Goal: Information Seeking & Learning: Learn about a topic

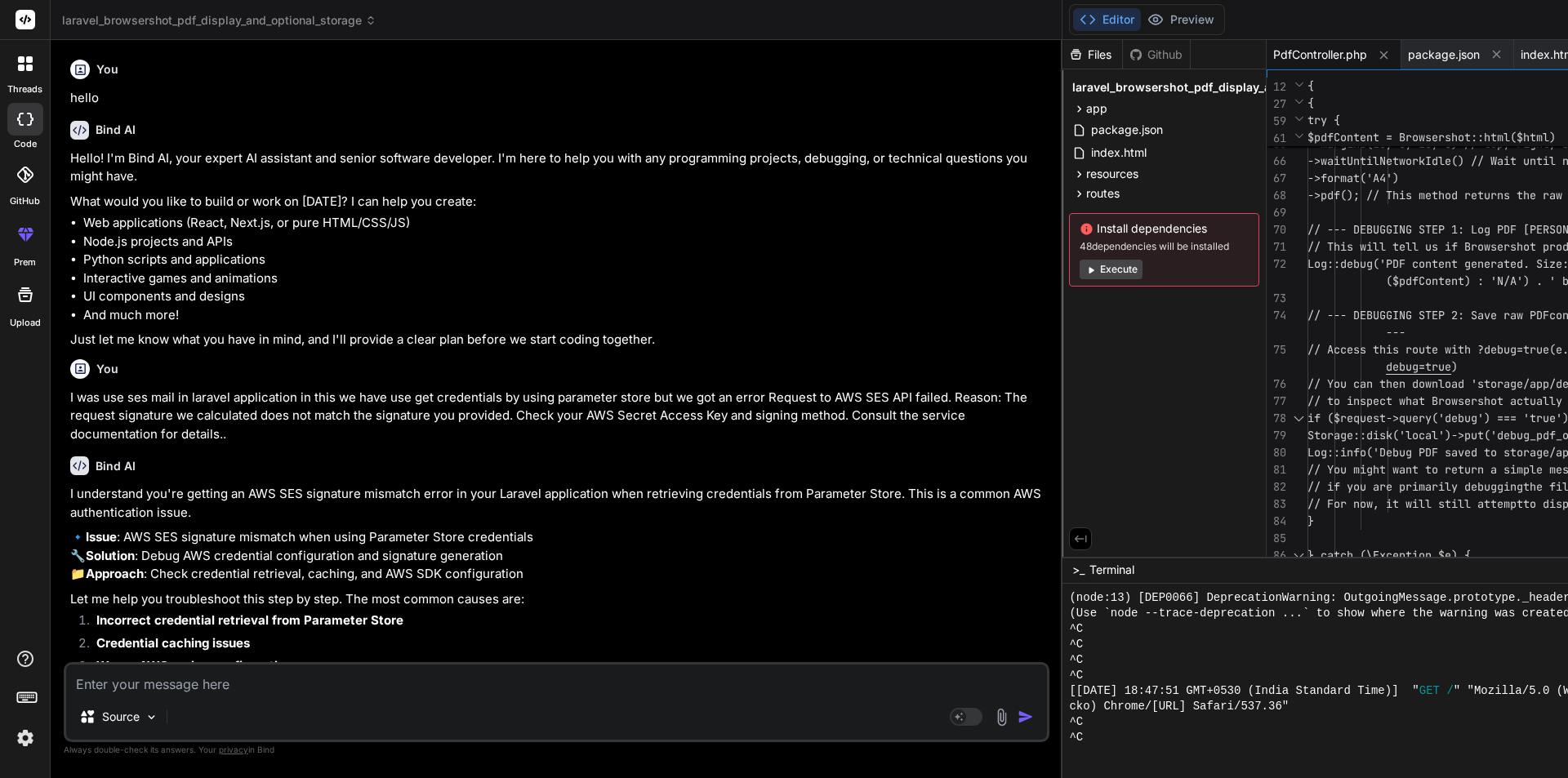
scroll to position [884, 0]
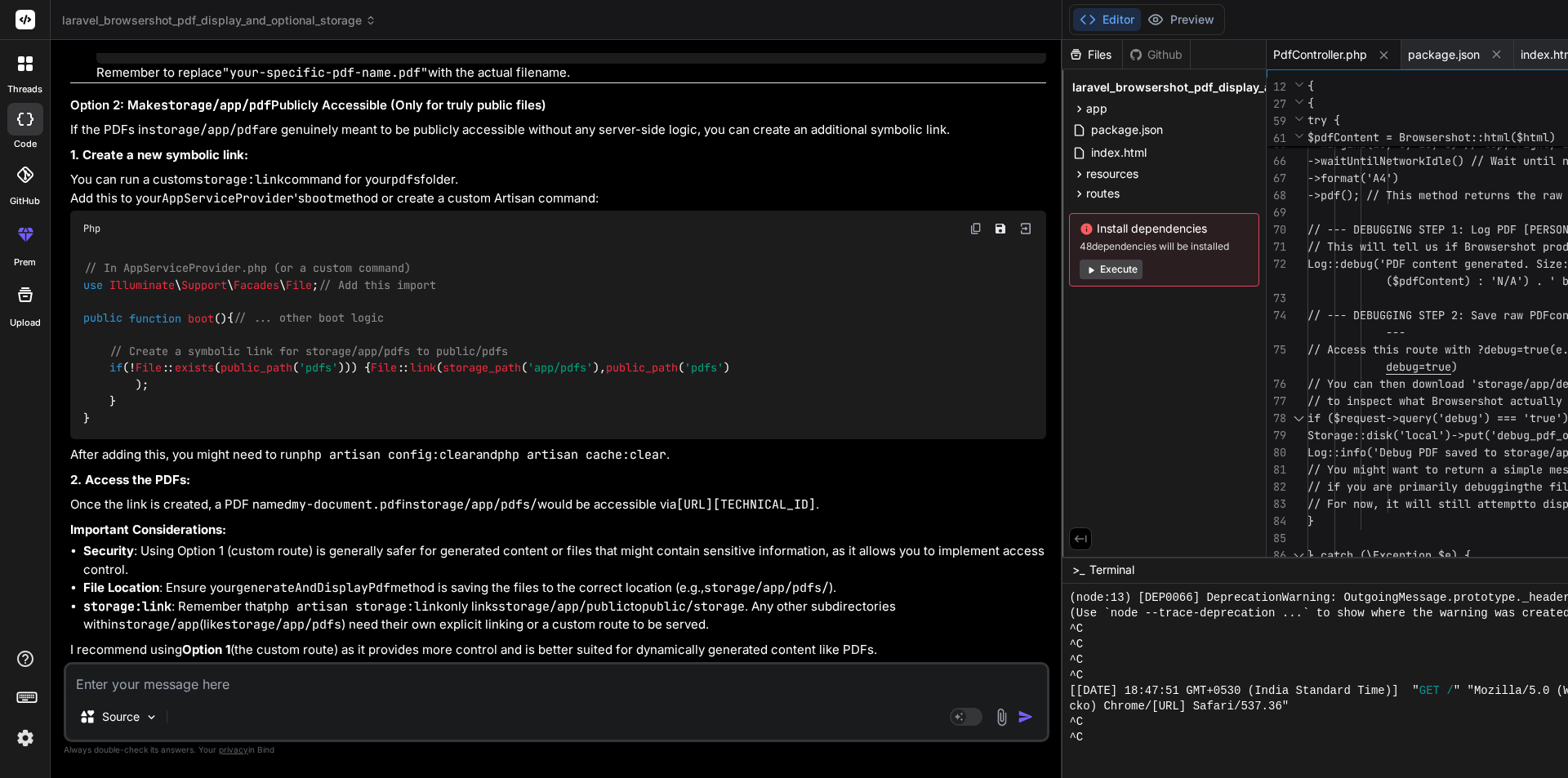
click at [216, 689] on textarea at bounding box center [557, 678] width 981 height 29
type textarea "I"
type textarea "x"
type textarea "I"
type textarea "x"
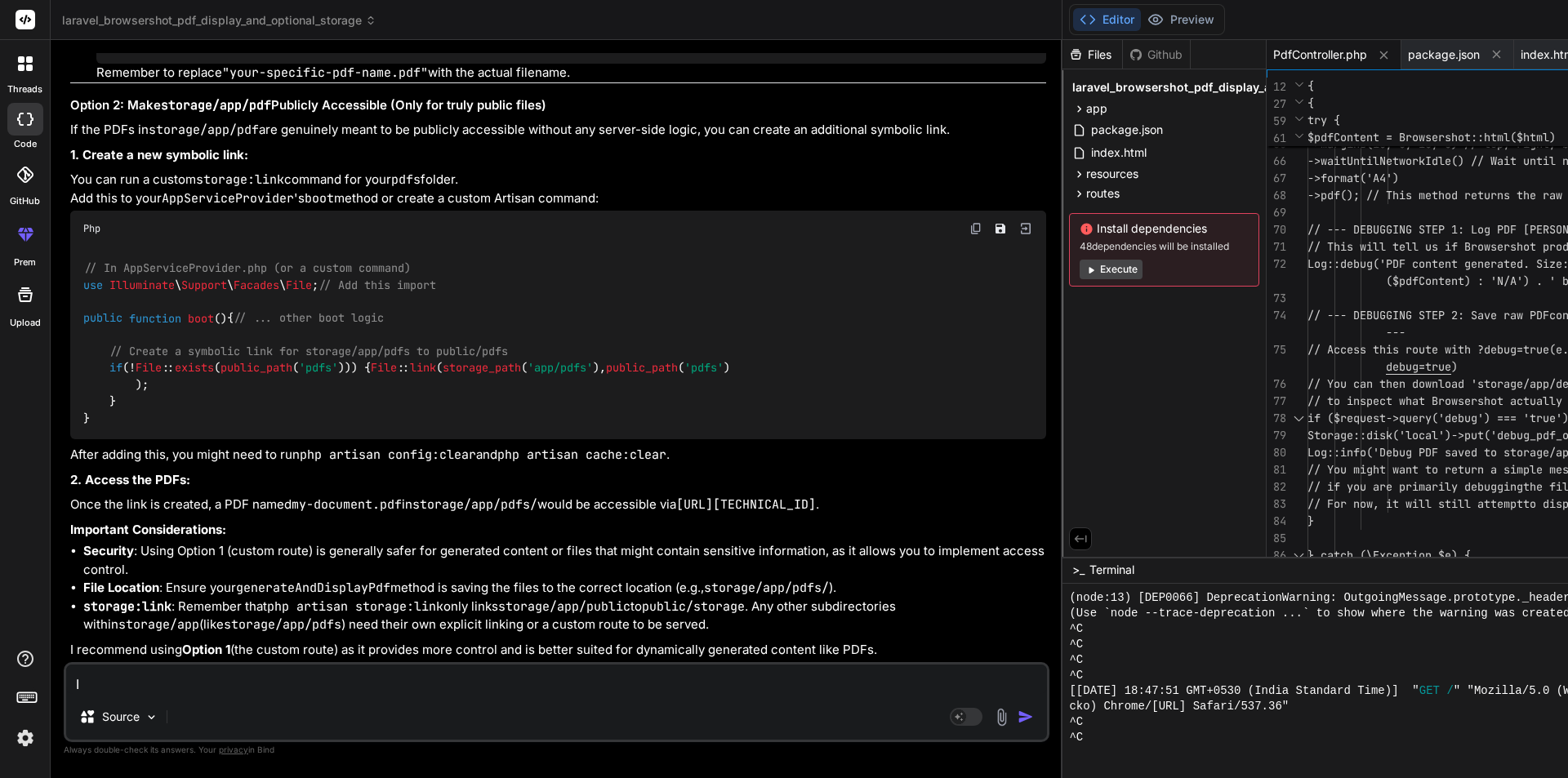
type textarea "I w"
type textarea "x"
type textarea "I wa"
type textarea "x"
type textarea "I wan"
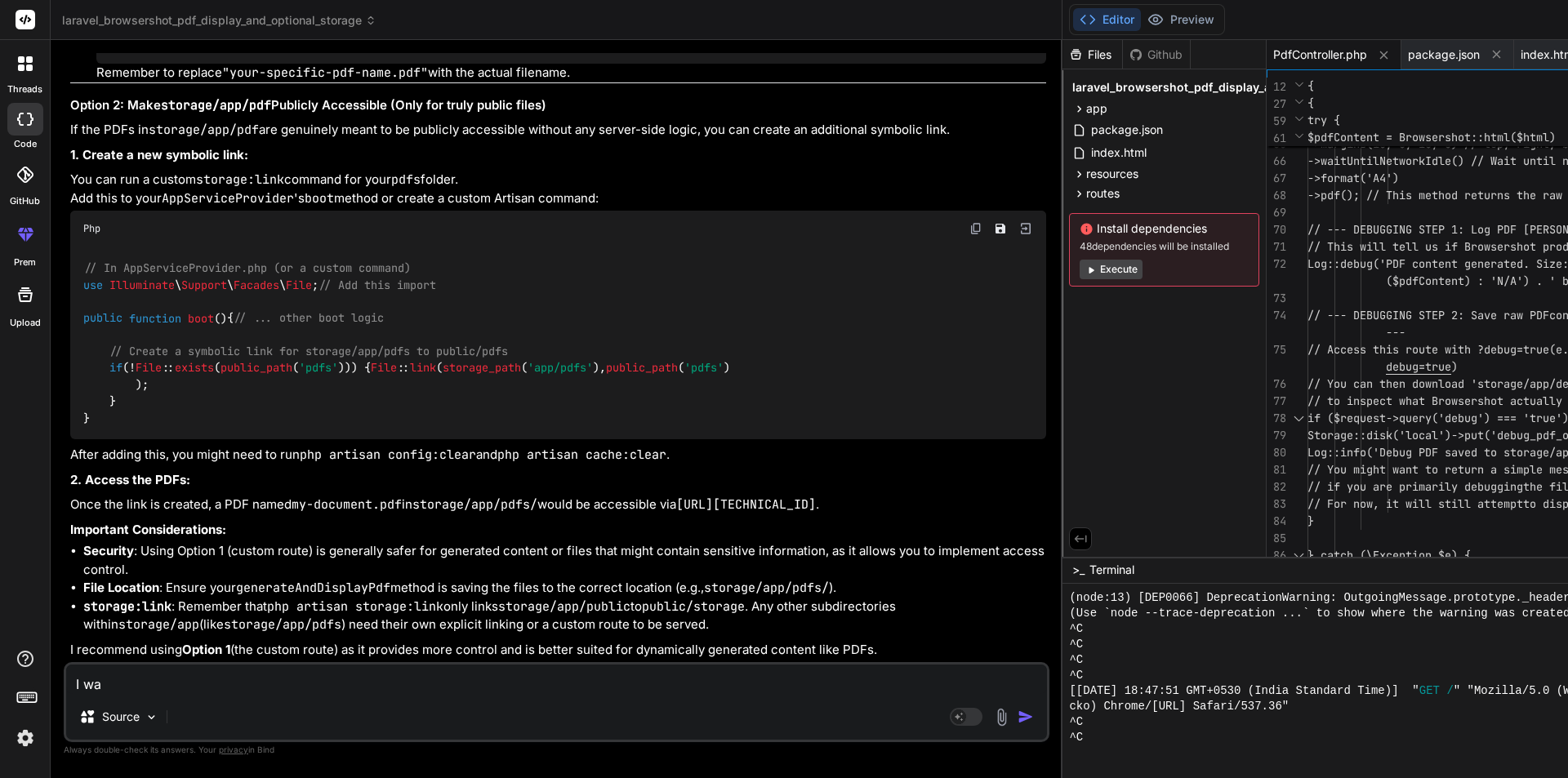
type textarea "x"
type textarea "I want"
type textarea "x"
type textarea "I want"
type textarea "x"
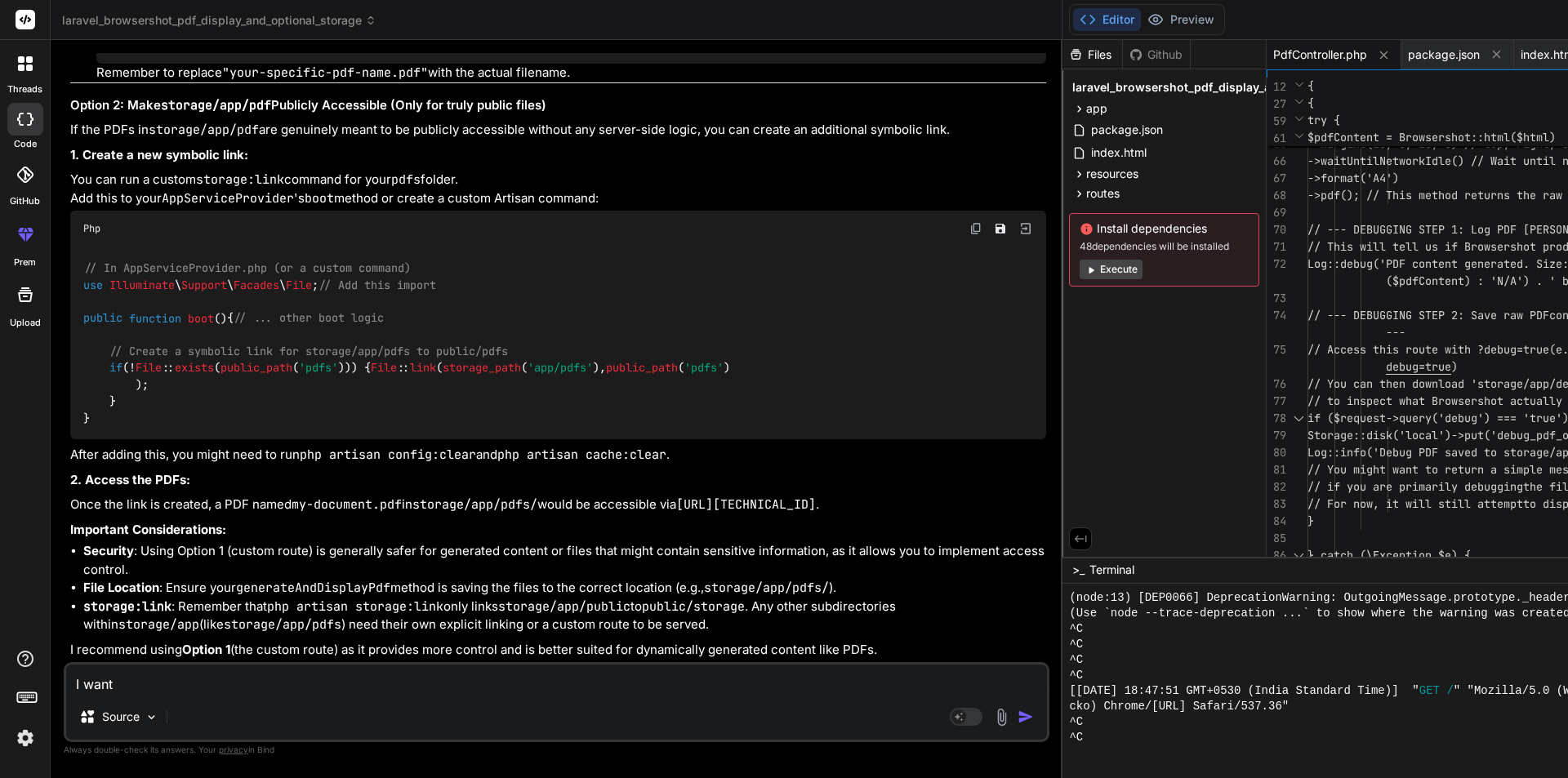
type textarea "I want t"
type textarea "x"
type textarea "I want to"
type textarea "x"
type textarea "I want to"
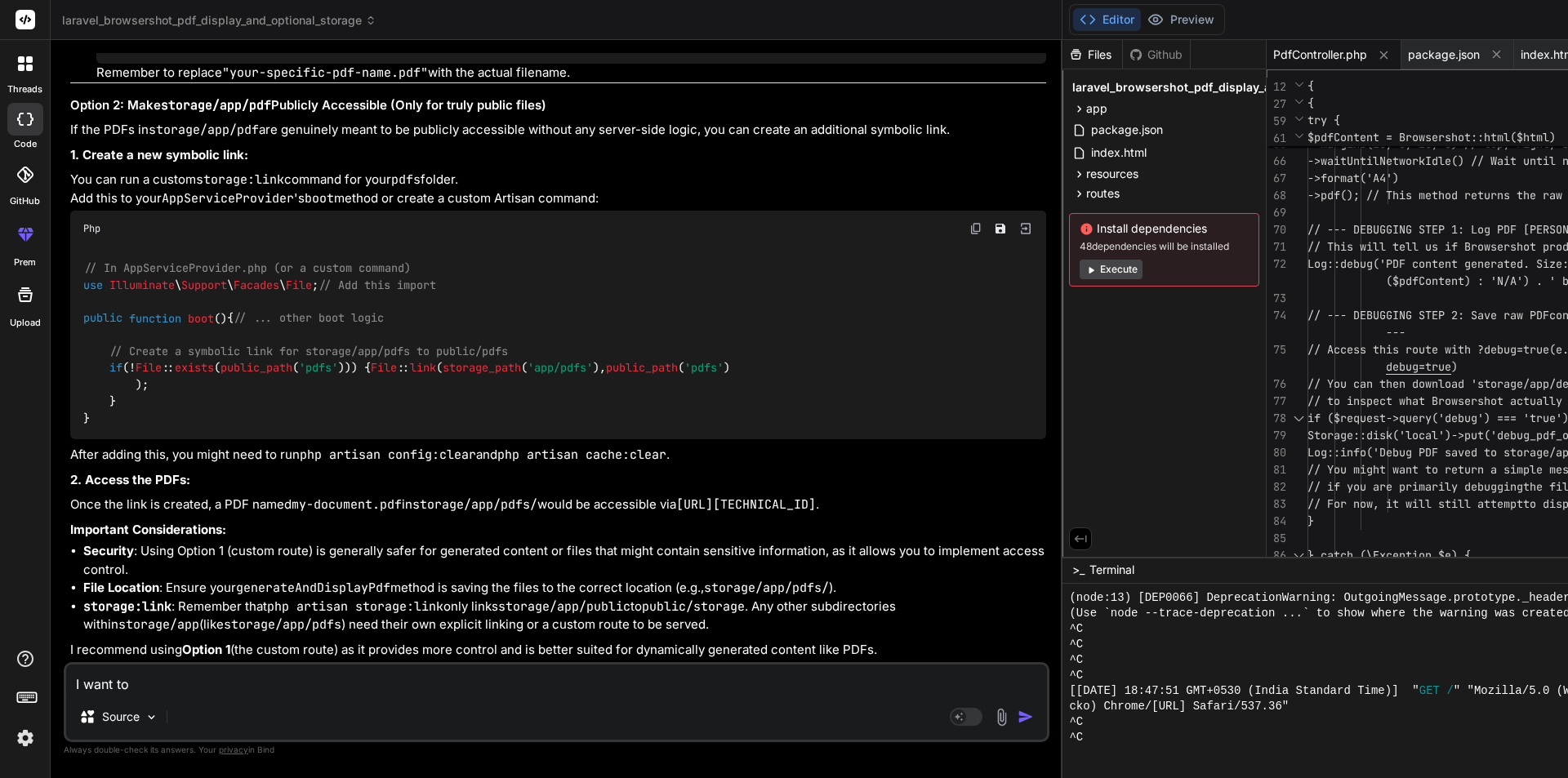
type textarea "x"
type textarea "I want to u"
type textarea "x"
type textarea "I want to us"
type textarea "x"
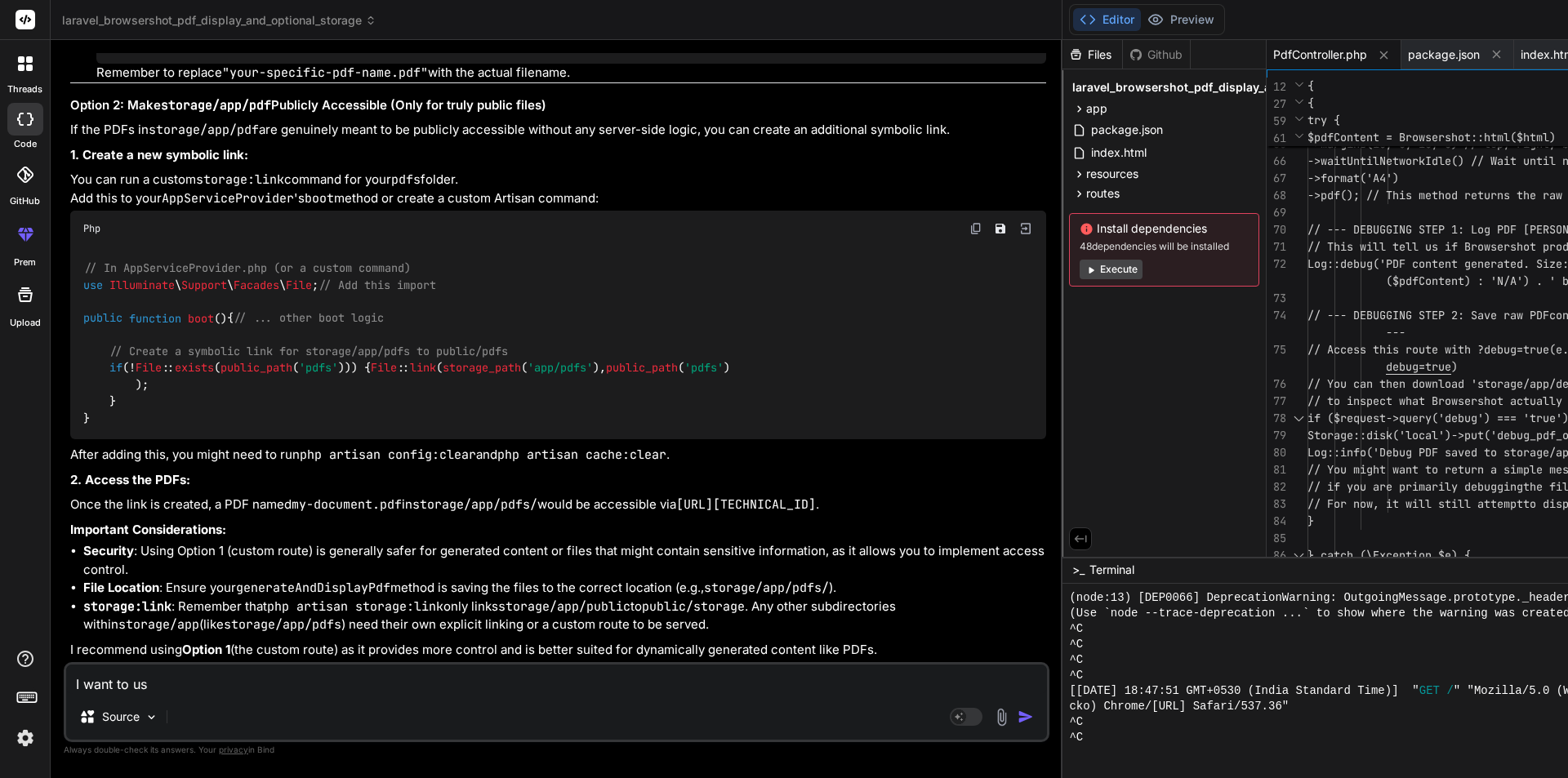
type textarea "I want to use"
type textarea "x"
type textarea "I want to use"
type textarea "x"
type textarea "I want to use S"
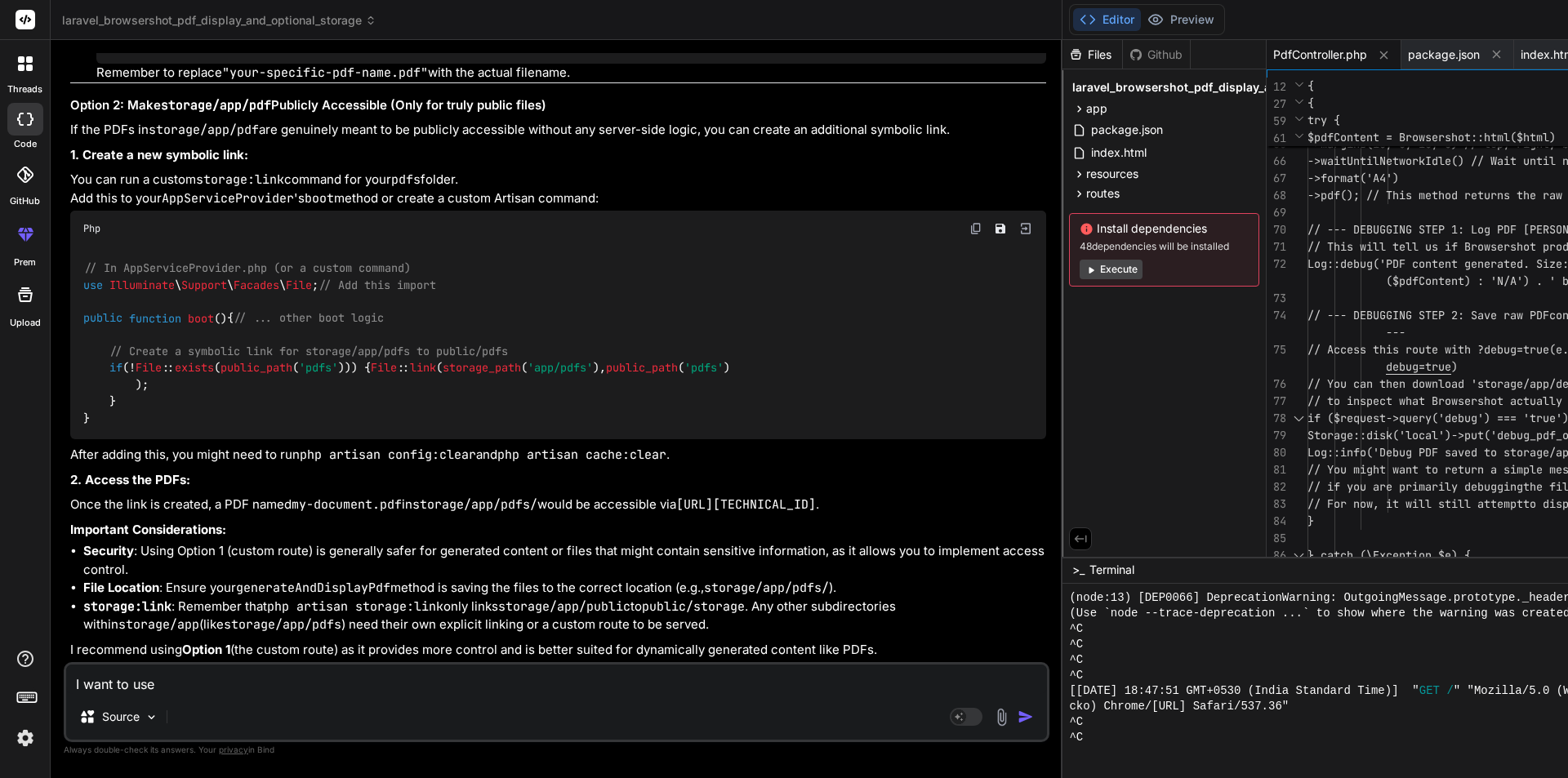
type textarea "x"
type textarea "I want to use S3"
type textarea "x"
type textarea "I want to use S3"
type textarea "x"
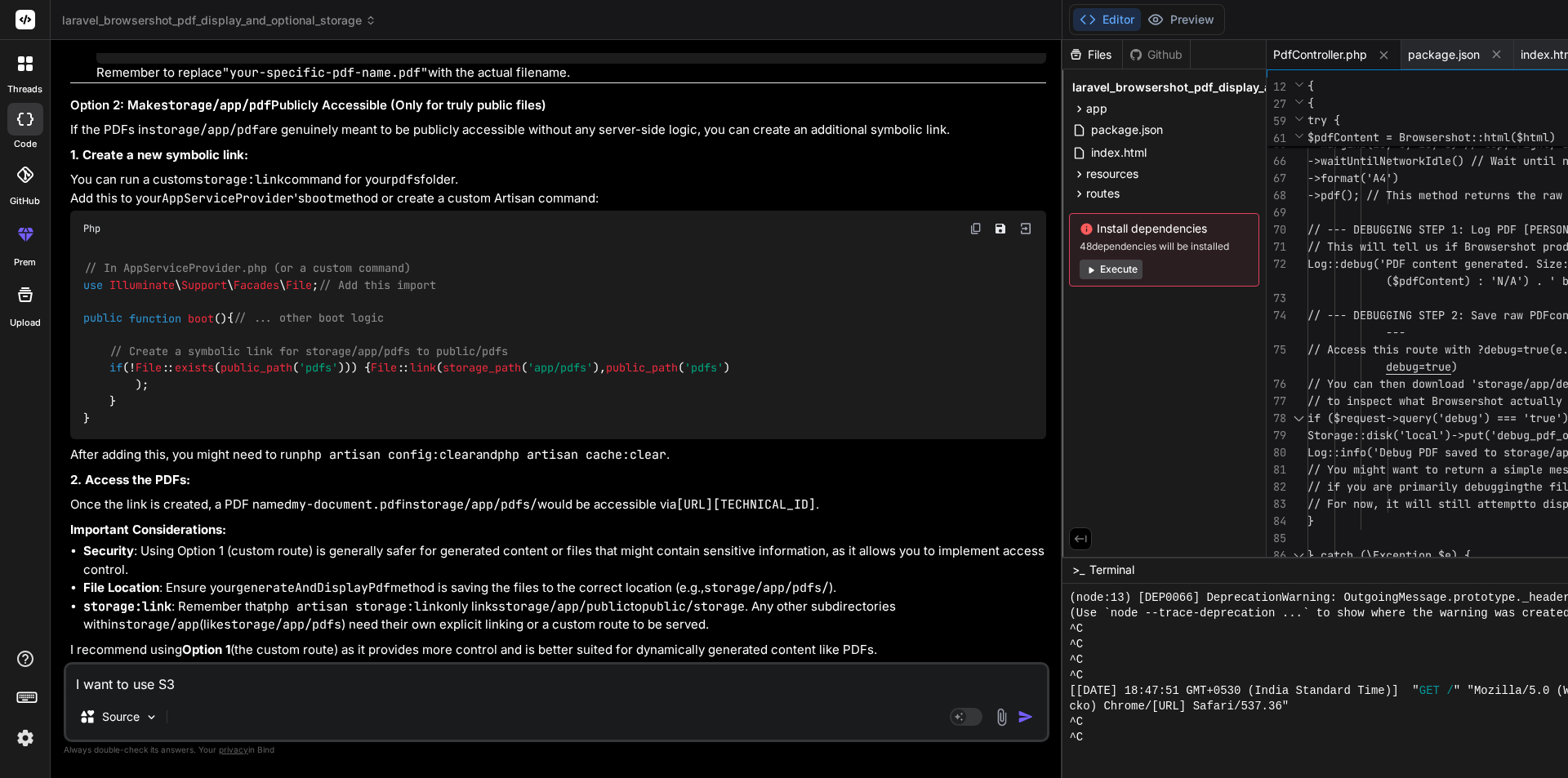
type textarea "I want to use S3 b"
type textarea "x"
type textarea "I want to use S3 bu"
type textarea "x"
type textarea "I want to use S3 buc"
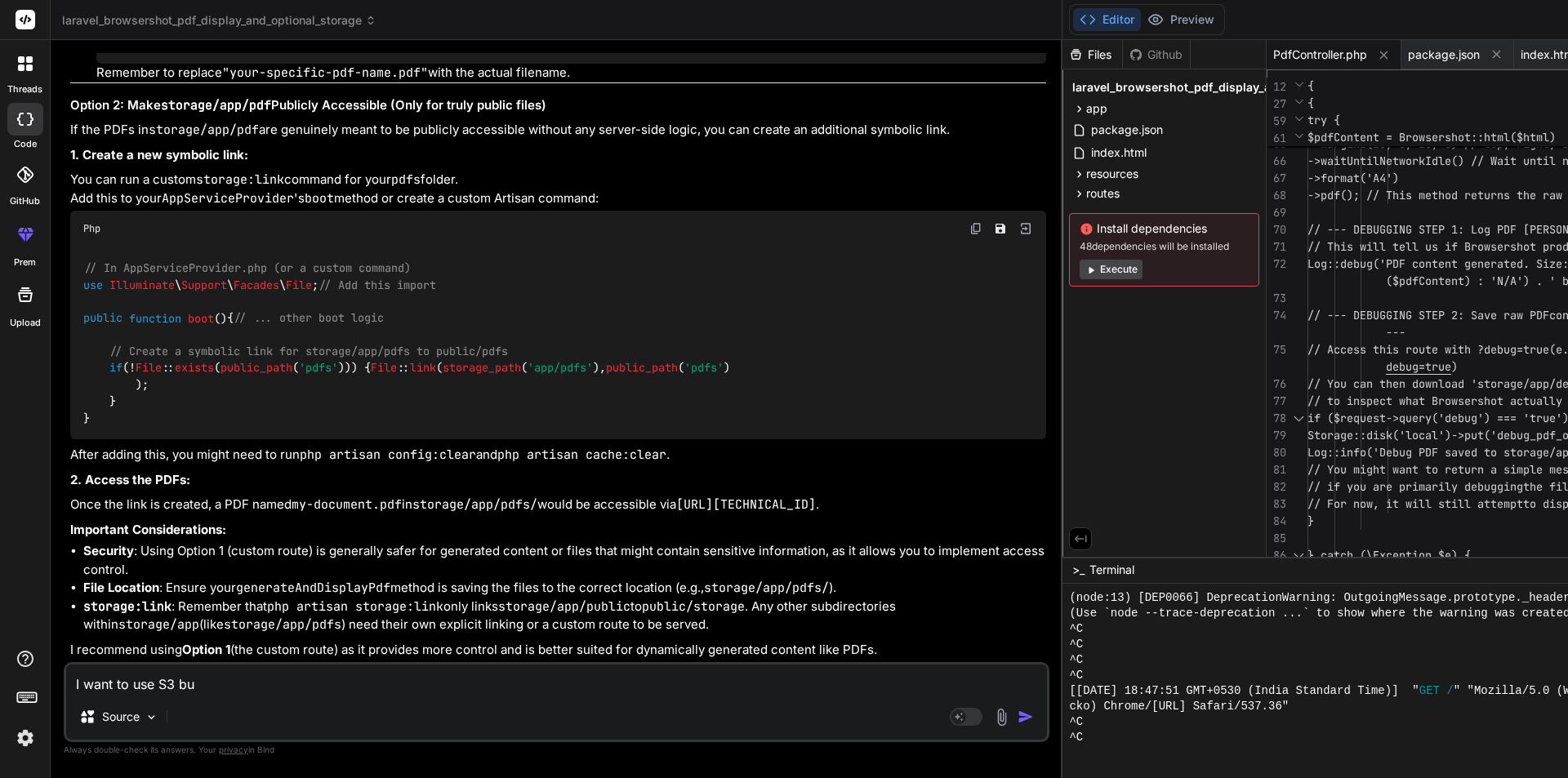
type textarea "x"
type textarea "I want to use S3 buck"
type textarea "x"
type textarea "I want to use S3 bucke"
type textarea "x"
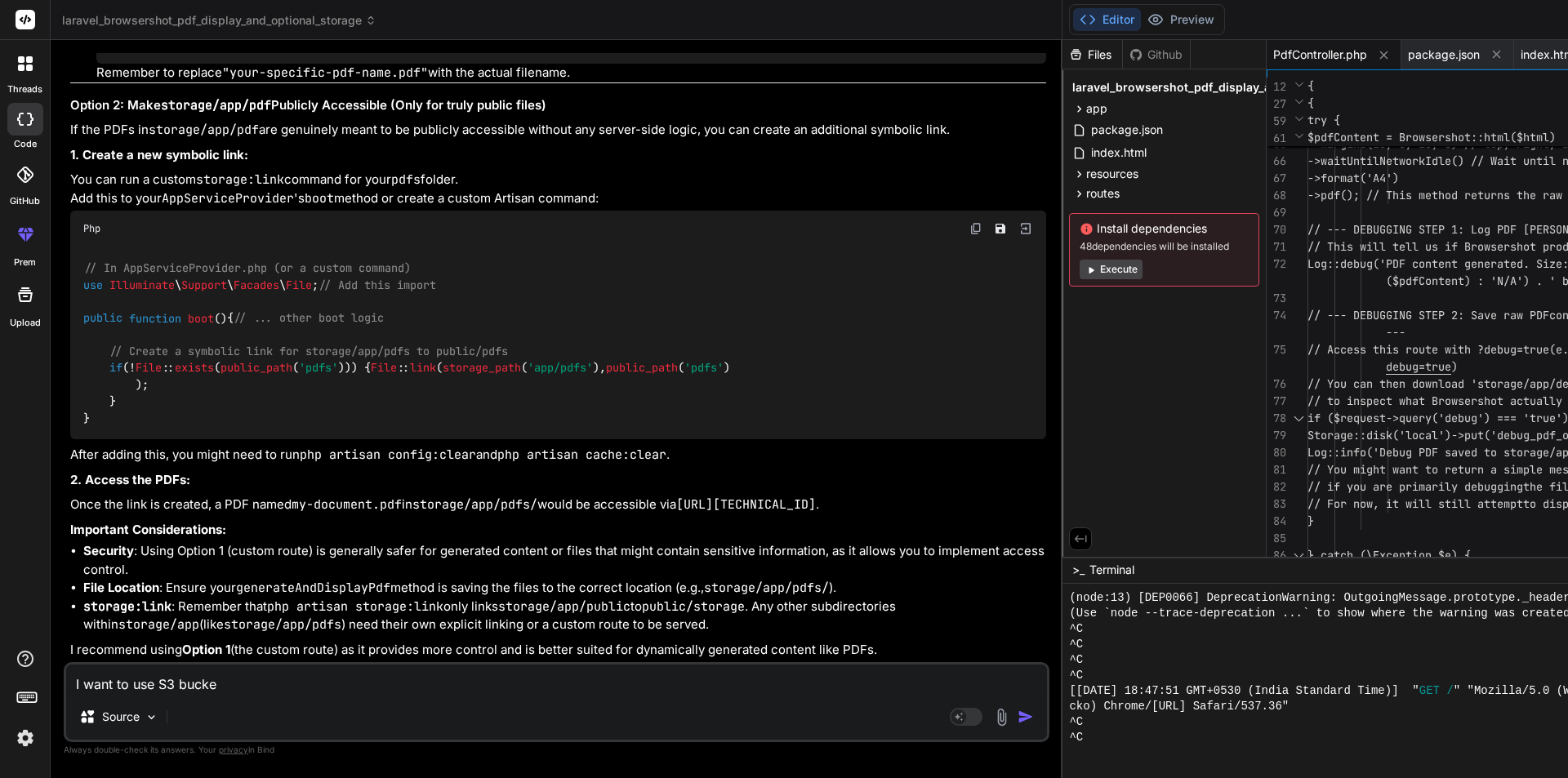
type textarea "I want to use S3 bucket"
type textarea "x"
type textarea "I want to use S3 bucket"
type textarea "x"
type textarea "I want to use S3 bucket i"
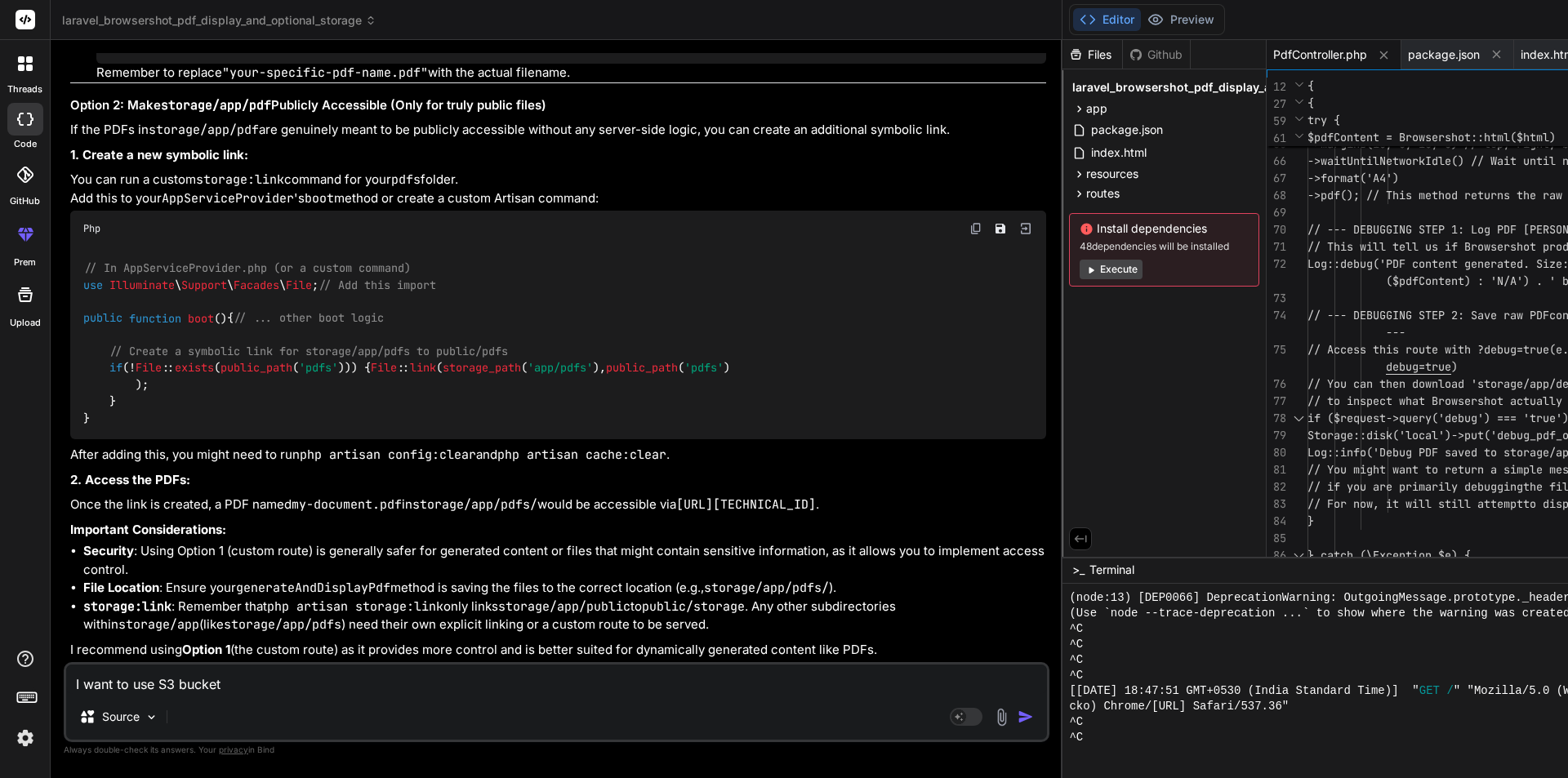
type textarea "x"
type textarea "I want to use S3 bucket in"
type textarea "x"
type textarea "I want to use S3 bucket in"
type textarea "x"
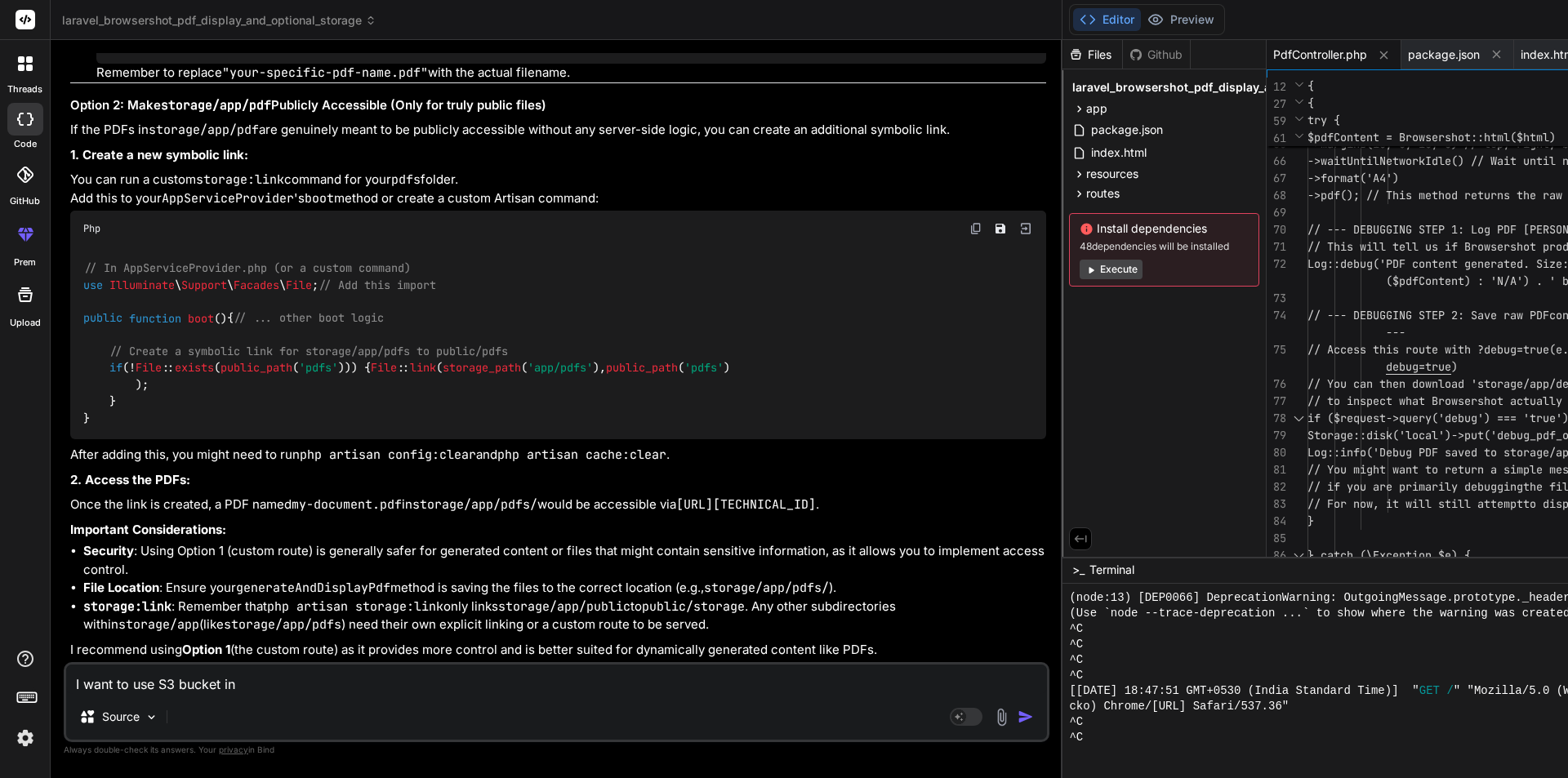
type textarea "I want to use S3 bucket in l"
type textarea "x"
type textarea "I want to use S3 bucket in la"
type textarea "x"
type textarea "I want to use S3 bucket in lar"
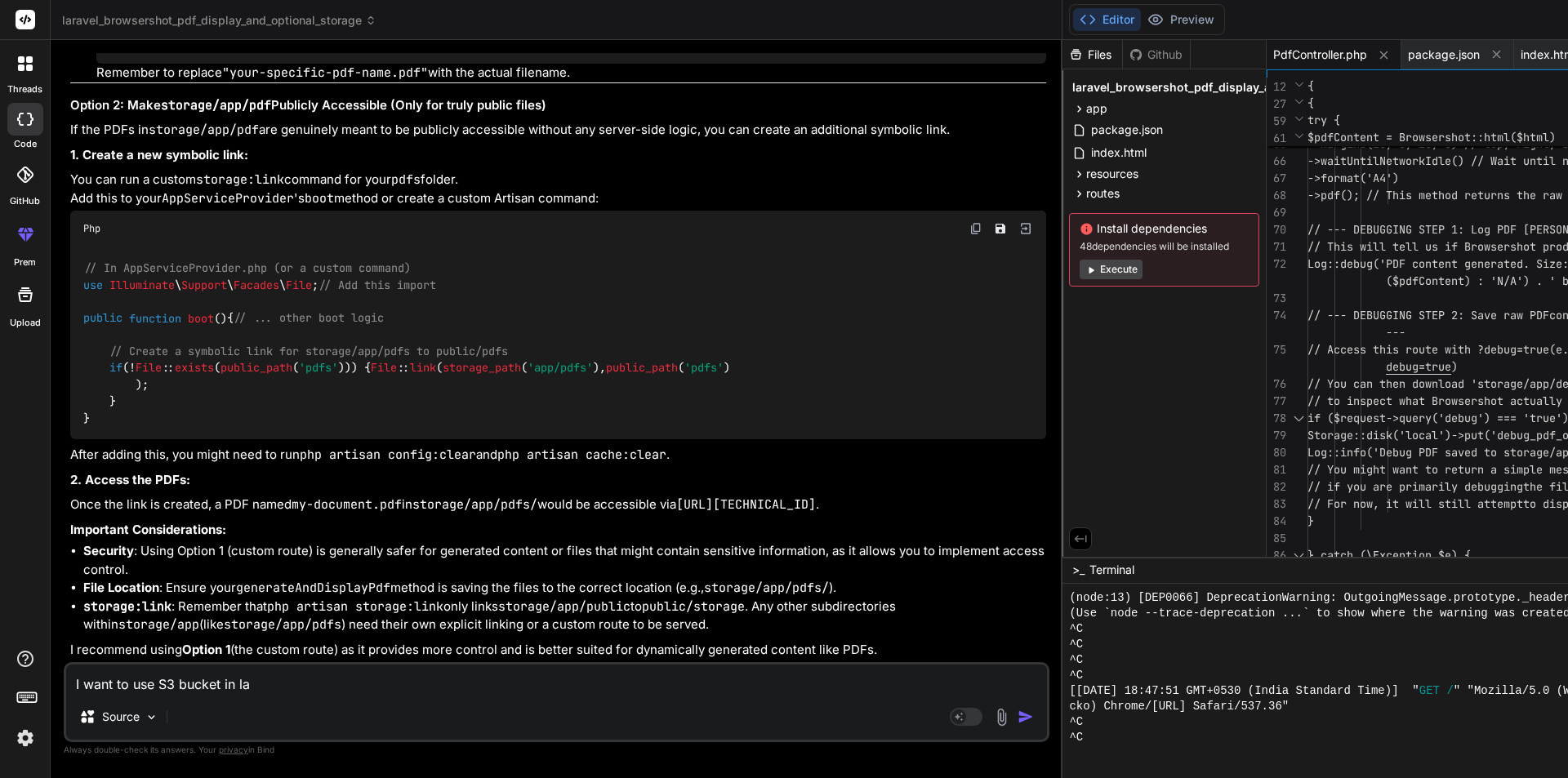
type textarea "x"
type textarea "I want to use S3 bucket in larv"
type textarea "x"
type textarea "I want to use S3 bucket in larva"
type textarea "x"
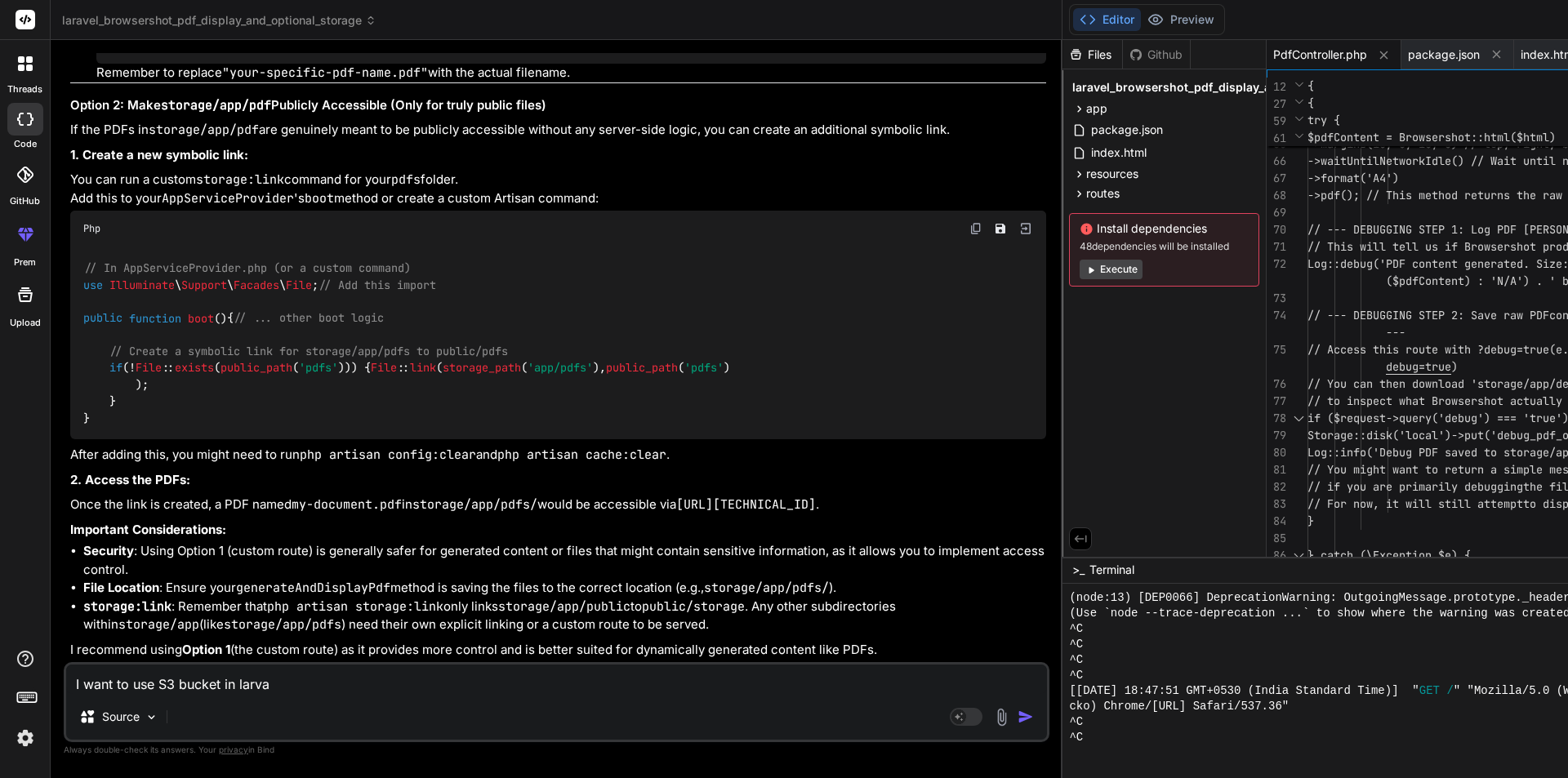
type textarea "I want to use S3 bucket in larv"
type textarea "x"
type textarea "I want to use S3 bucket in lar"
type textarea "x"
type textarea "I want to use S3 bucket in [GEOGRAPHIC_DATA]"
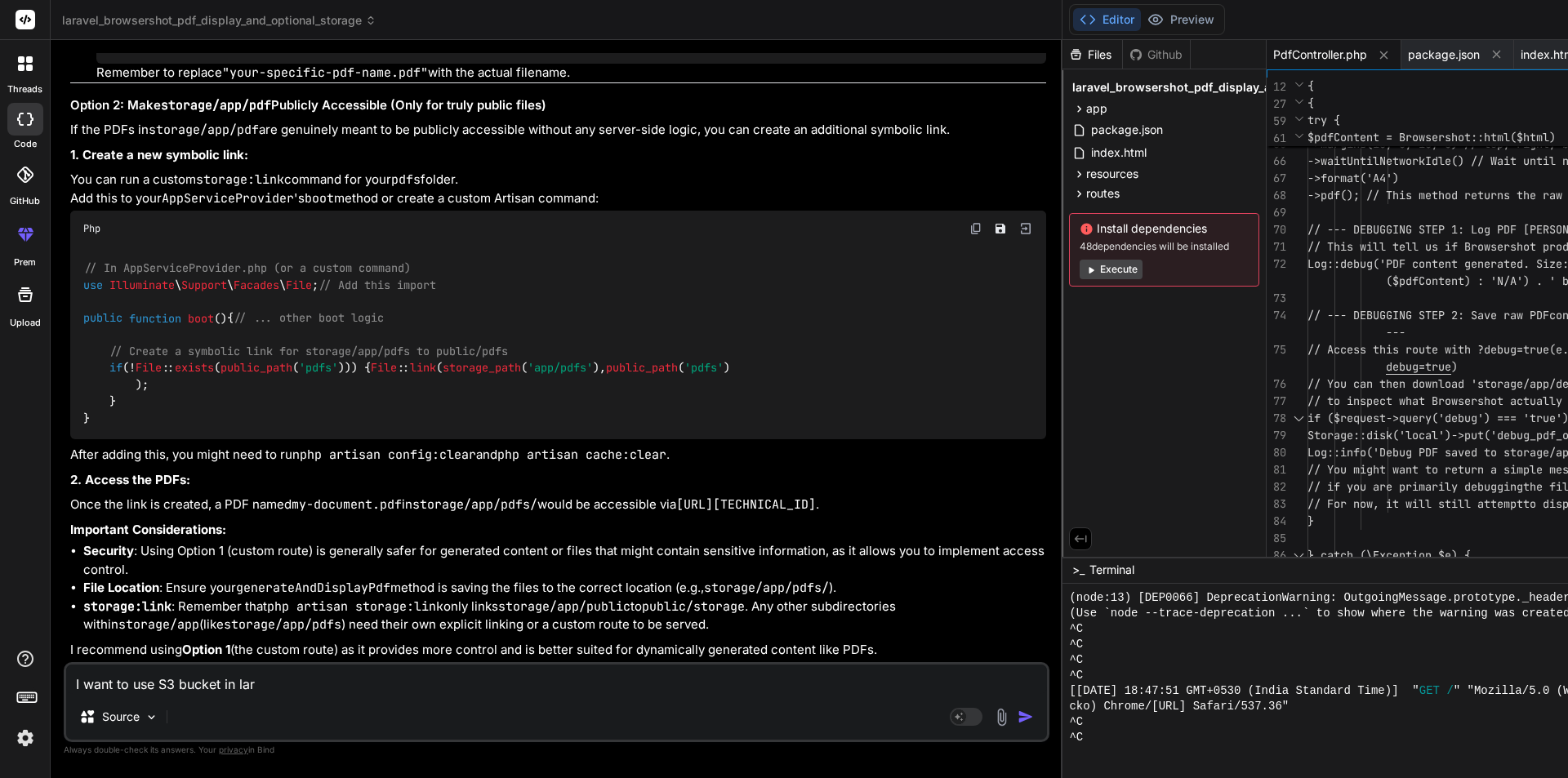
type textarea "x"
type textarea "I want to use S3 bucket in larav"
type textarea "x"
type textarea "I want to use S3 bucket in larave"
type textarea "x"
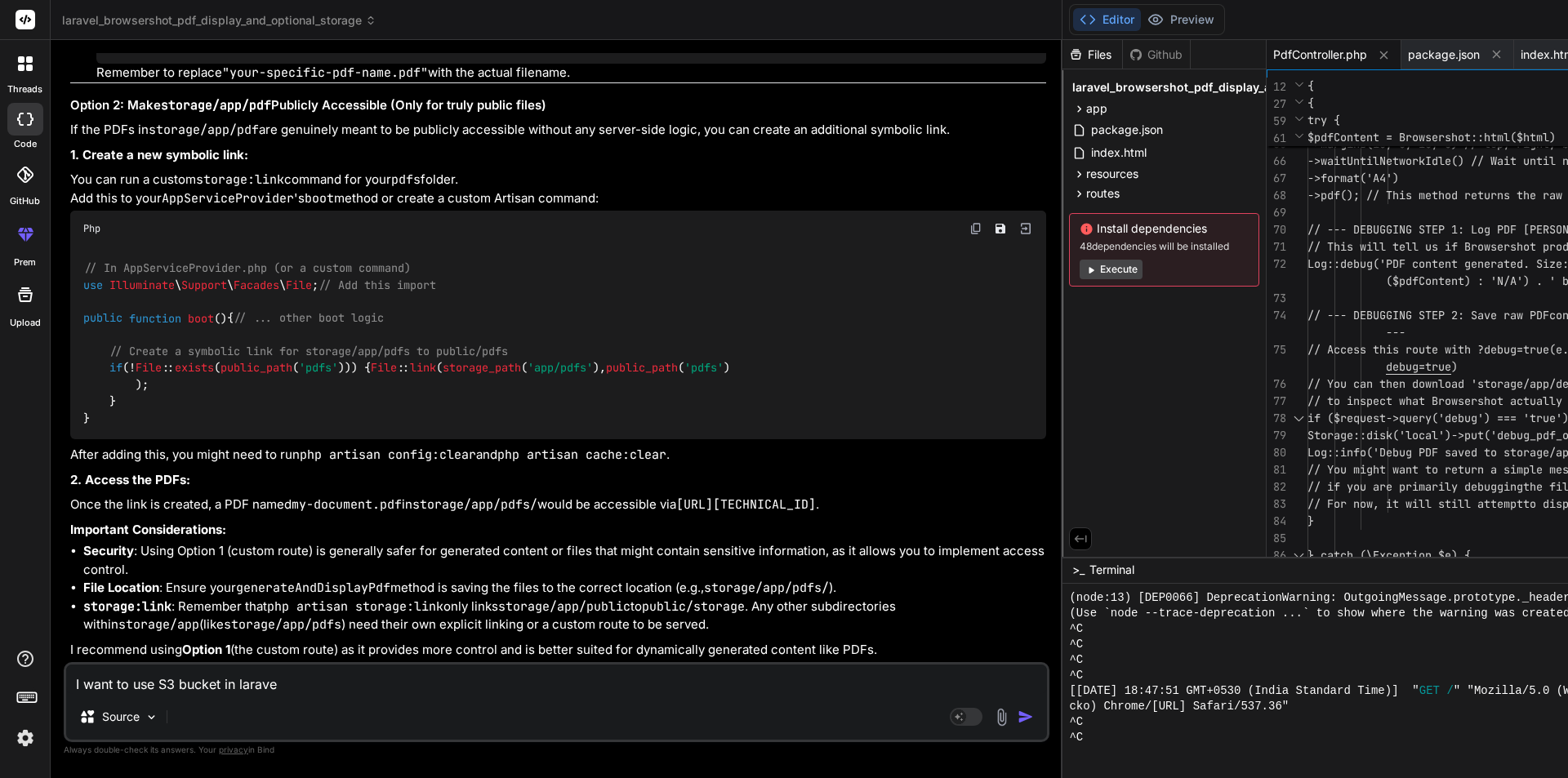
type textarea "I want to use S3 bucket in laravel"
type textarea "x"
type textarea "I want to use S3 bucket in laravel"
type textarea "x"
type textarea "I want to use S3 bucket in laravel a"
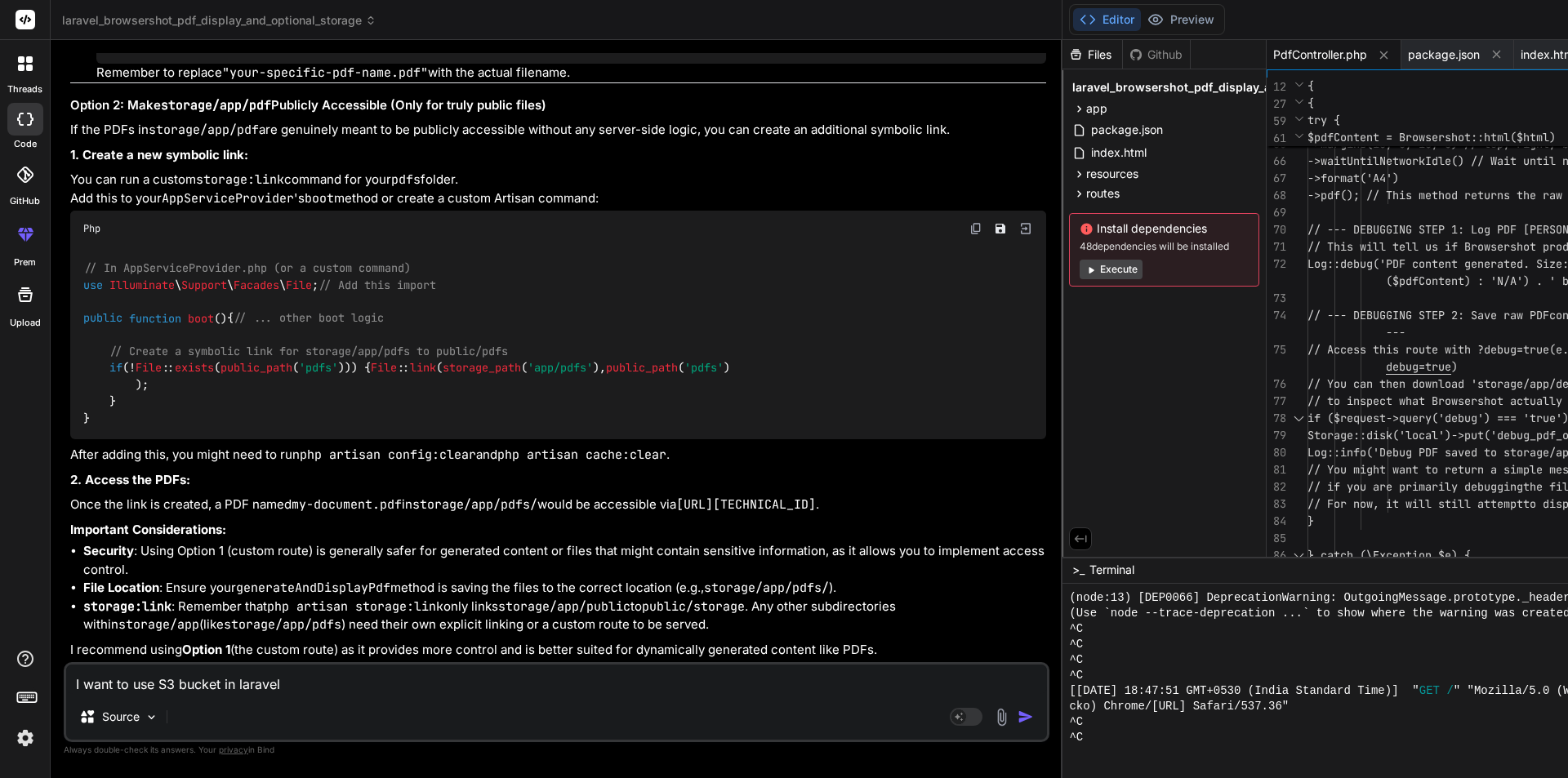
type textarea "x"
type textarea "I want to use S3 bucket in laravel ap"
type textarea "x"
type textarea "I want to use S3 bucket in laravel app"
type textarea "x"
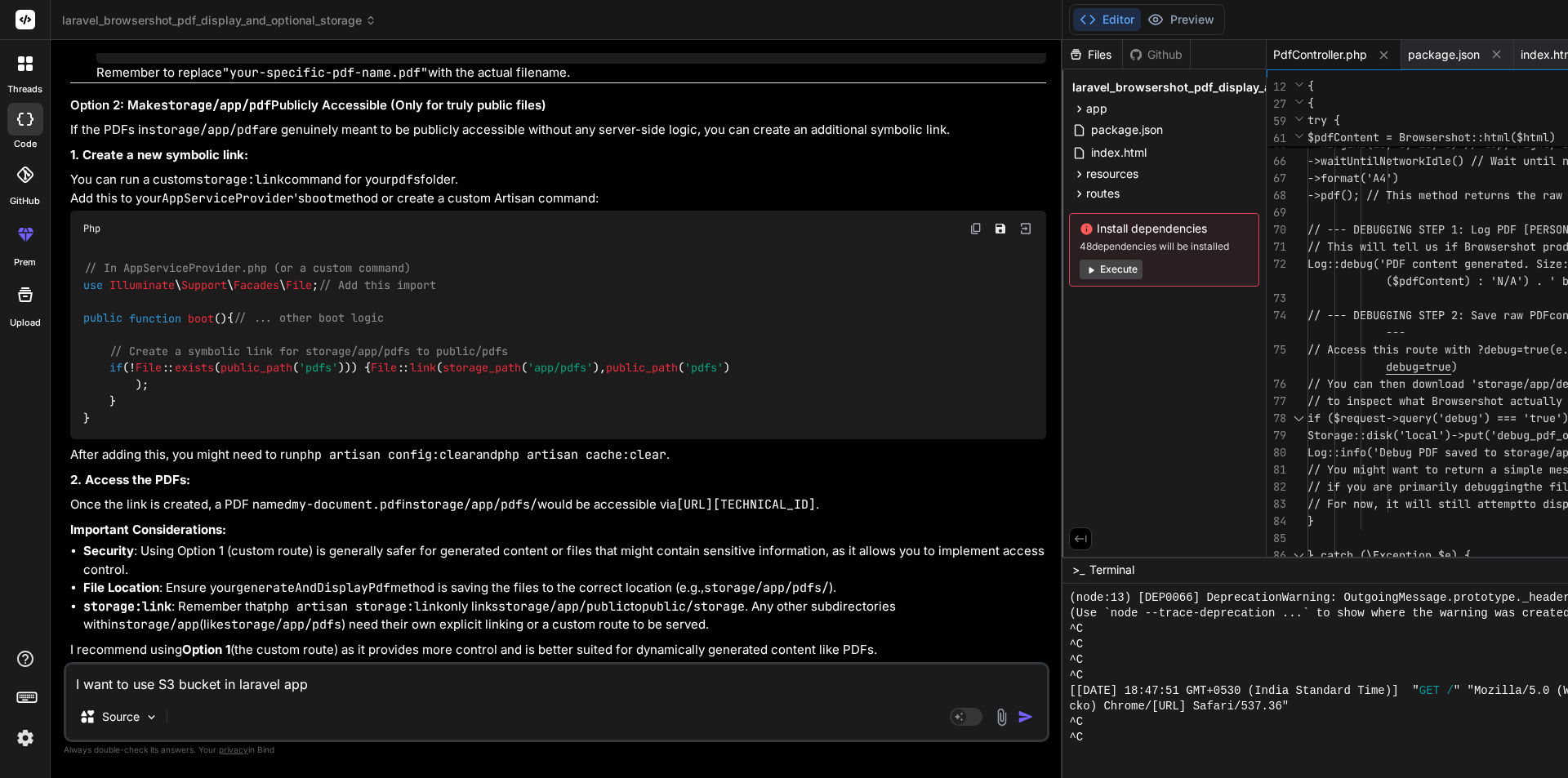
type textarea "I want to use S3 bucket in laravel appl"
type textarea "x"
type textarea "I want to use S3 bucket in laravel appli"
type textarea "x"
type textarea "I want to use S3 bucket in laravel applic"
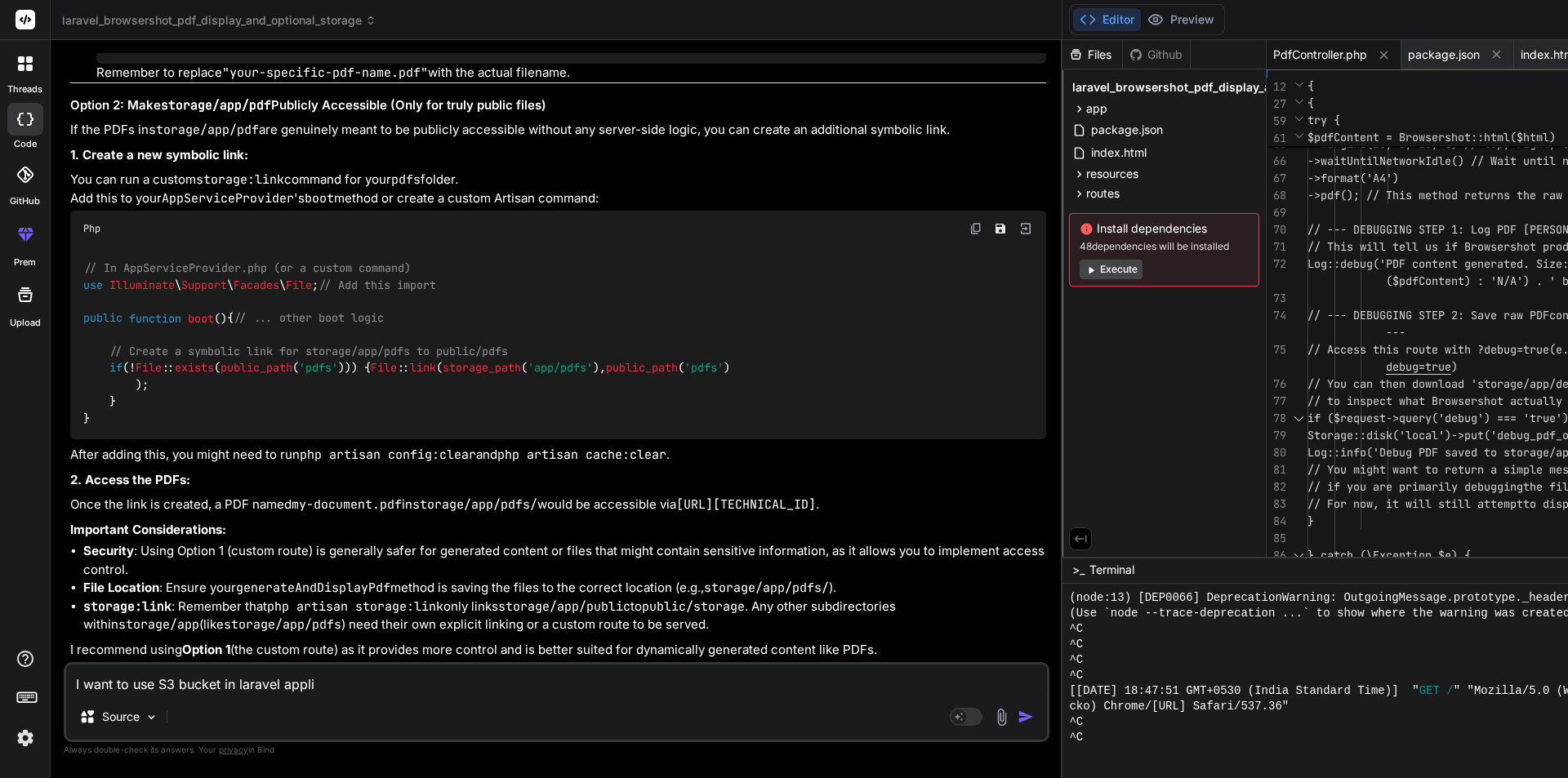
type textarea "x"
type textarea "I want to use S3 bucket in laravel applica"
type textarea "x"
type textarea "I want to use S3 bucket in laravel applicat"
type textarea "x"
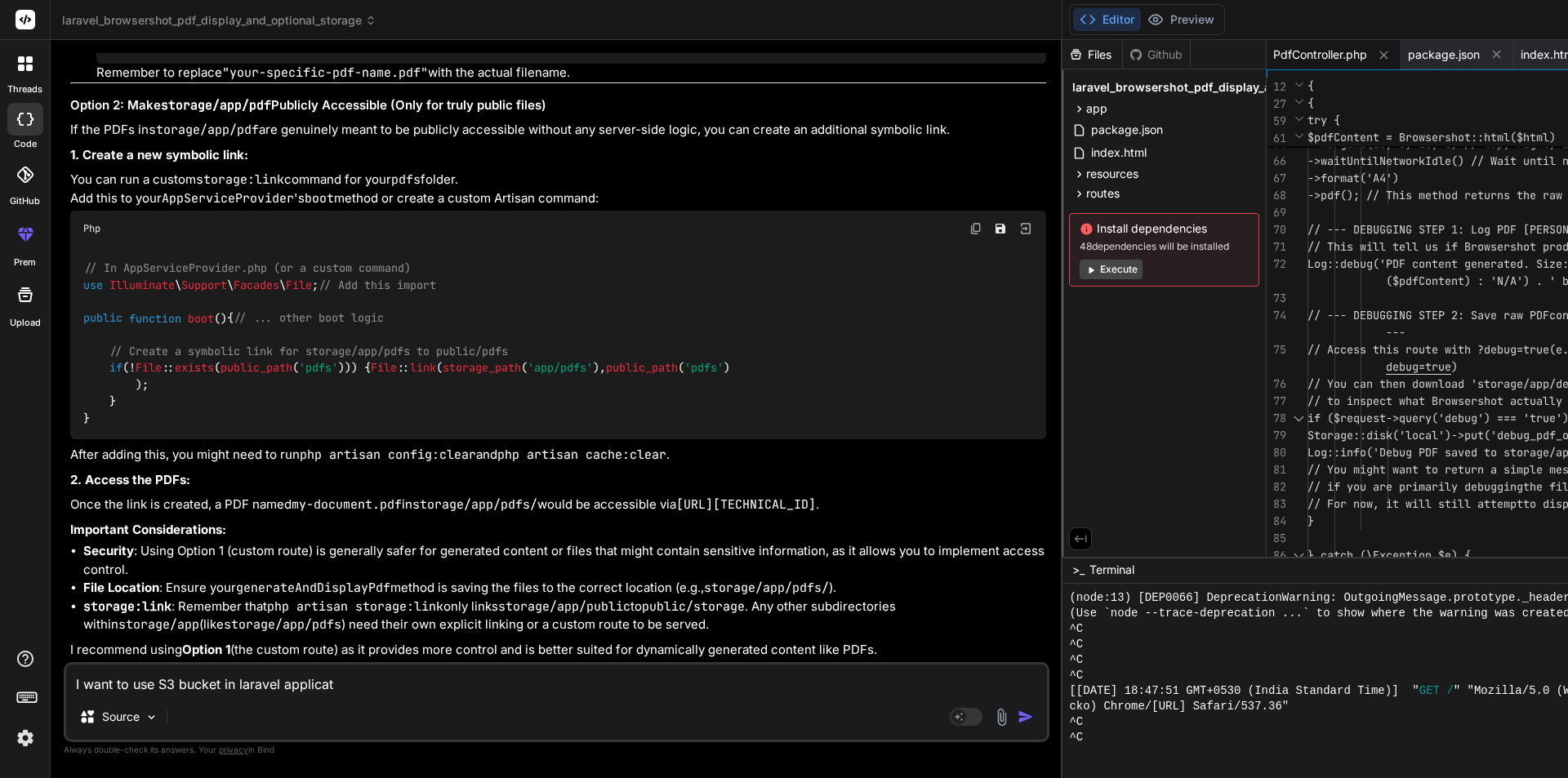
type textarea "I want to use S3 bucket in laravel applicati"
type textarea "x"
type textarea "I want to use S3 bucket in laravel applicatio"
type textarea "x"
type textarea "I want to use S3 bucket in laravel application"
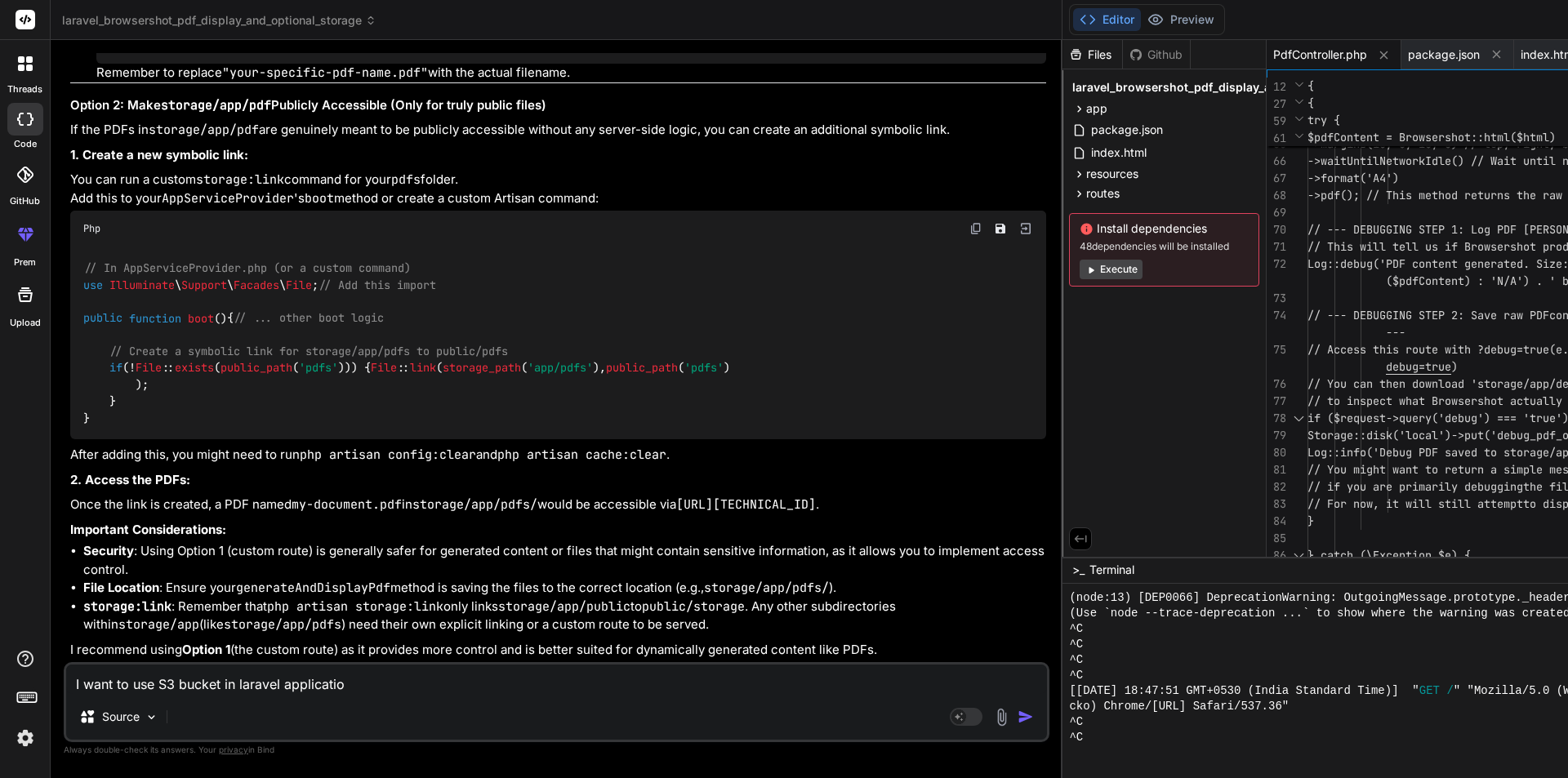
type textarea "x"
type textarea "I want to use S3 bucket in laravel application"
type textarea "x"
type textarea "I want to use S3 bucket in laravel application f"
type textarea "x"
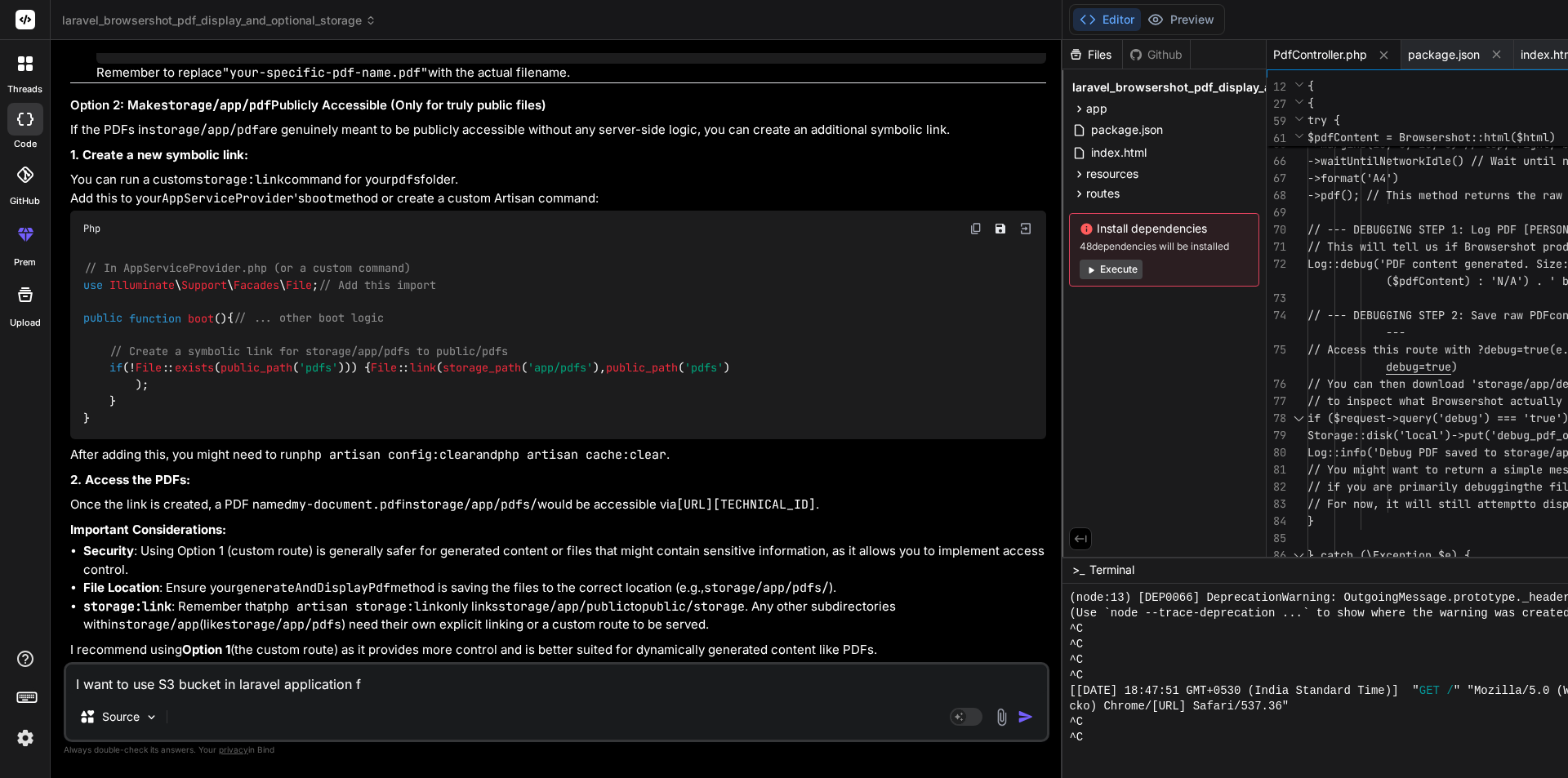
type textarea "I want to use S3 bucket in laravel application fo"
type textarea "x"
type textarea "I want to use S3 bucket in laravel application for"
type textarea "x"
type textarea "I want to use S3 bucket in laravel application for"
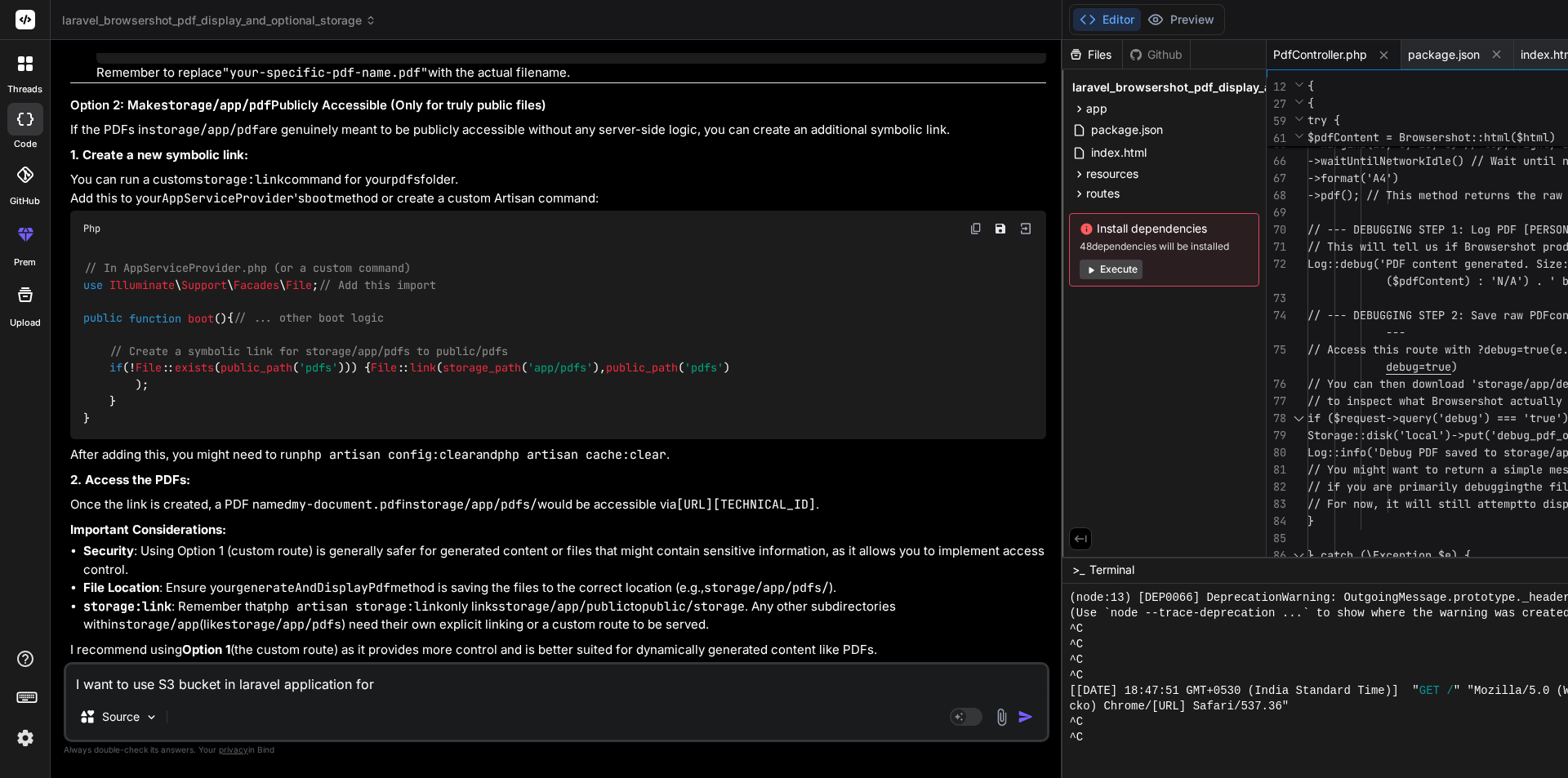
type textarea "x"
type textarea "I want to use S3 bucket in laravel application for u"
type textarea "x"
type textarea "I want to use S3 bucket in laravel application for up"
type textarea "x"
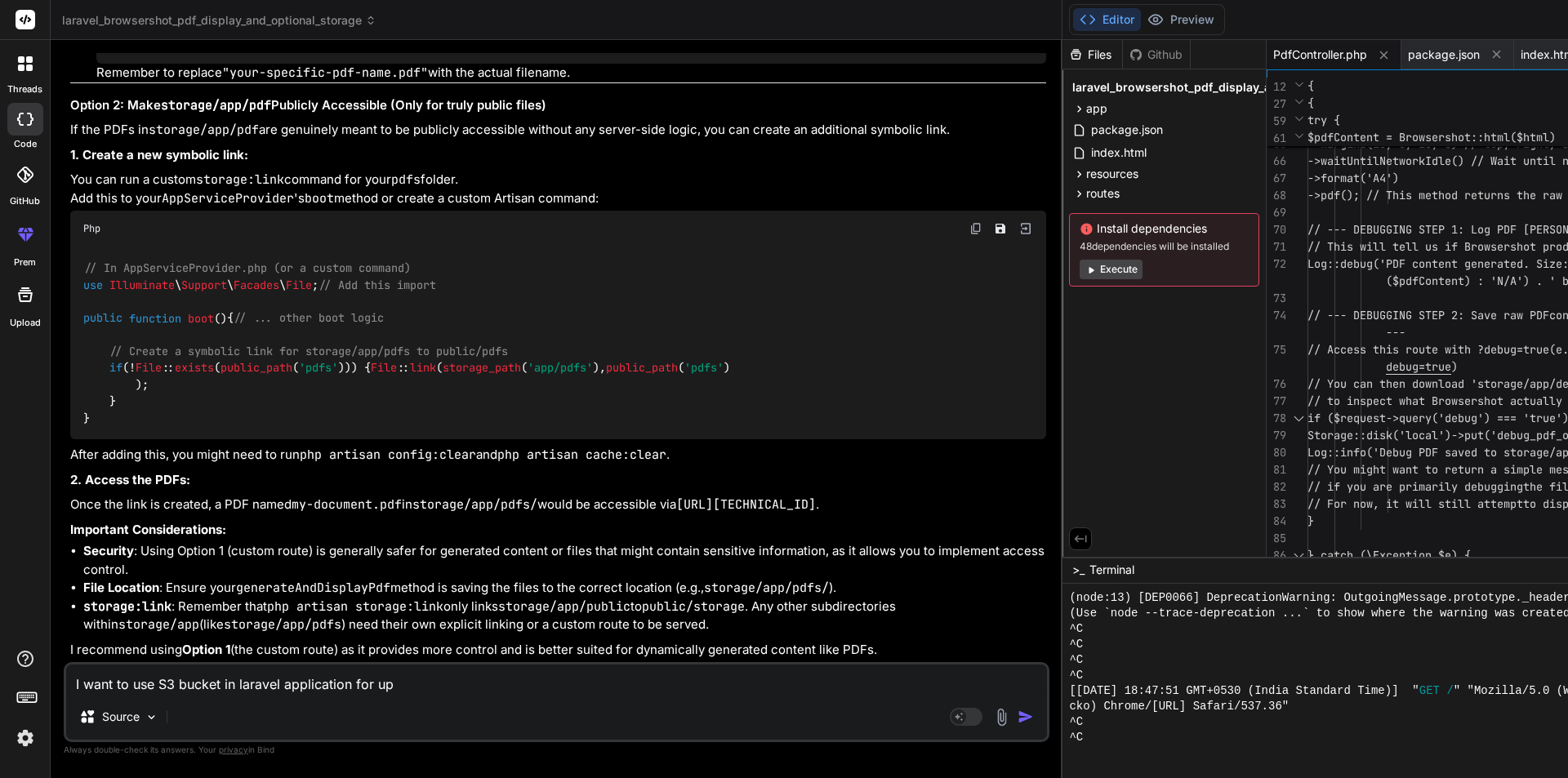
type textarea "I want to use S3 bucket in laravel application for upl"
type textarea "x"
type textarea "I want to use S3 bucket in laravel application for uplo"
type textarea "x"
type textarea "I want to use S3 bucket in laravel application for uploa"
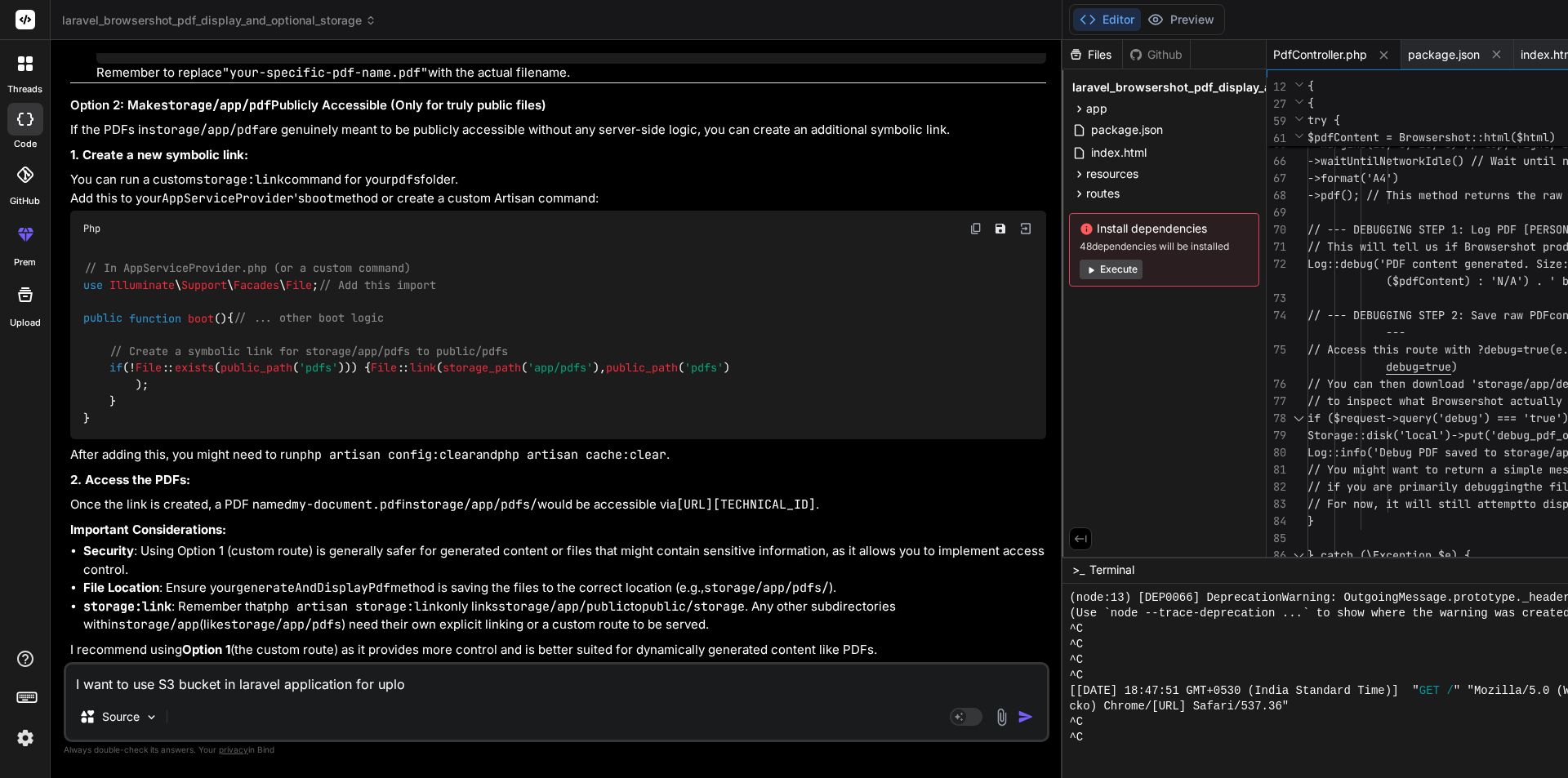
type textarea "x"
type textarea "I want to use S3 bucket in laravel application for upload"
type textarea "x"
type textarea "I want to use S3 bucket in laravel application for uploado"
type textarea "x"
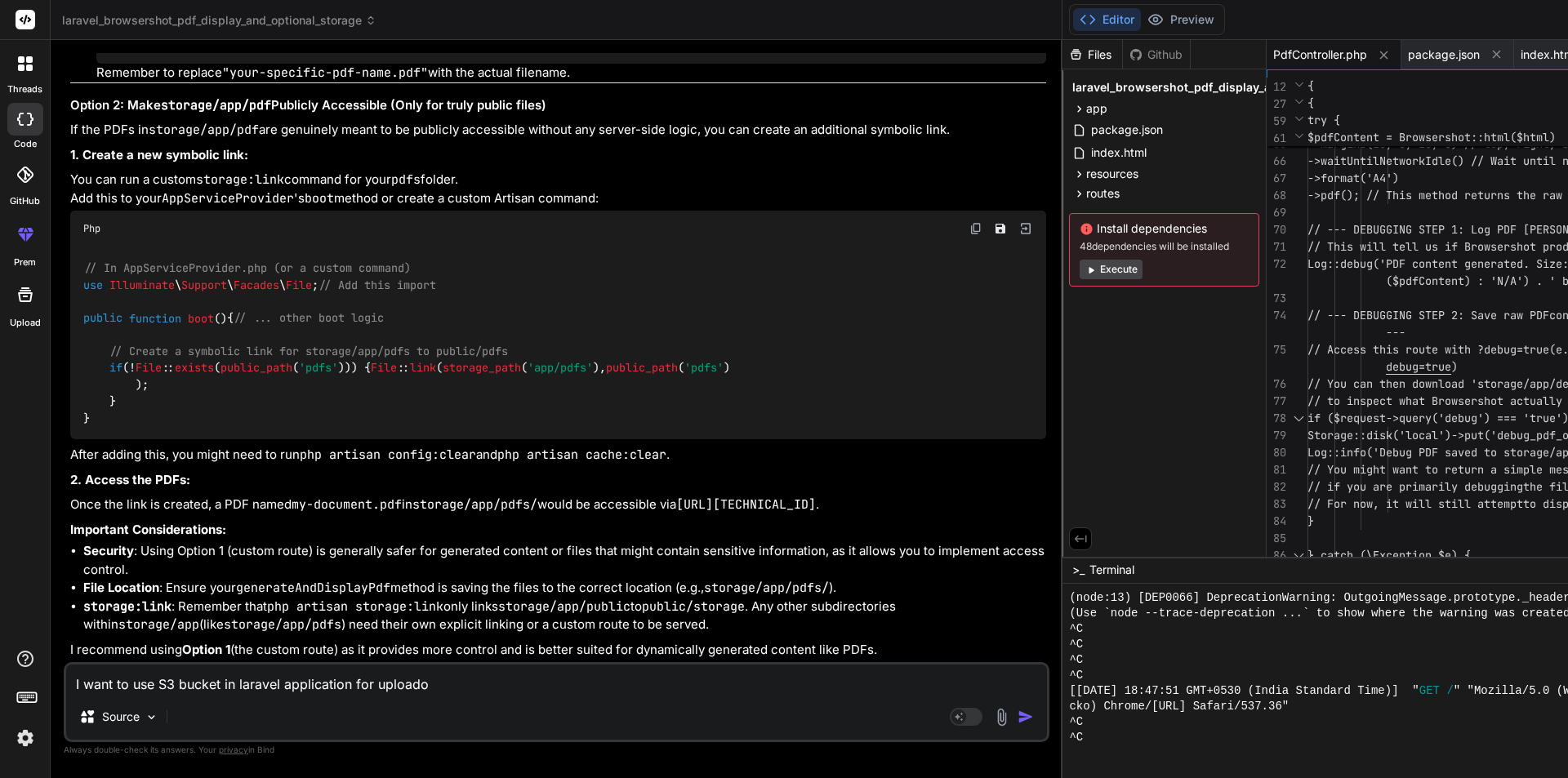
type textarea "I want to use S3 bucket in laravel application for upload"
type textarea "x"
type textarea "I want to use S3 bucket in laravel application for uploadi"
type textarea "x"
type textarea "I want to use S3 bucket in laravel application for uploadin"
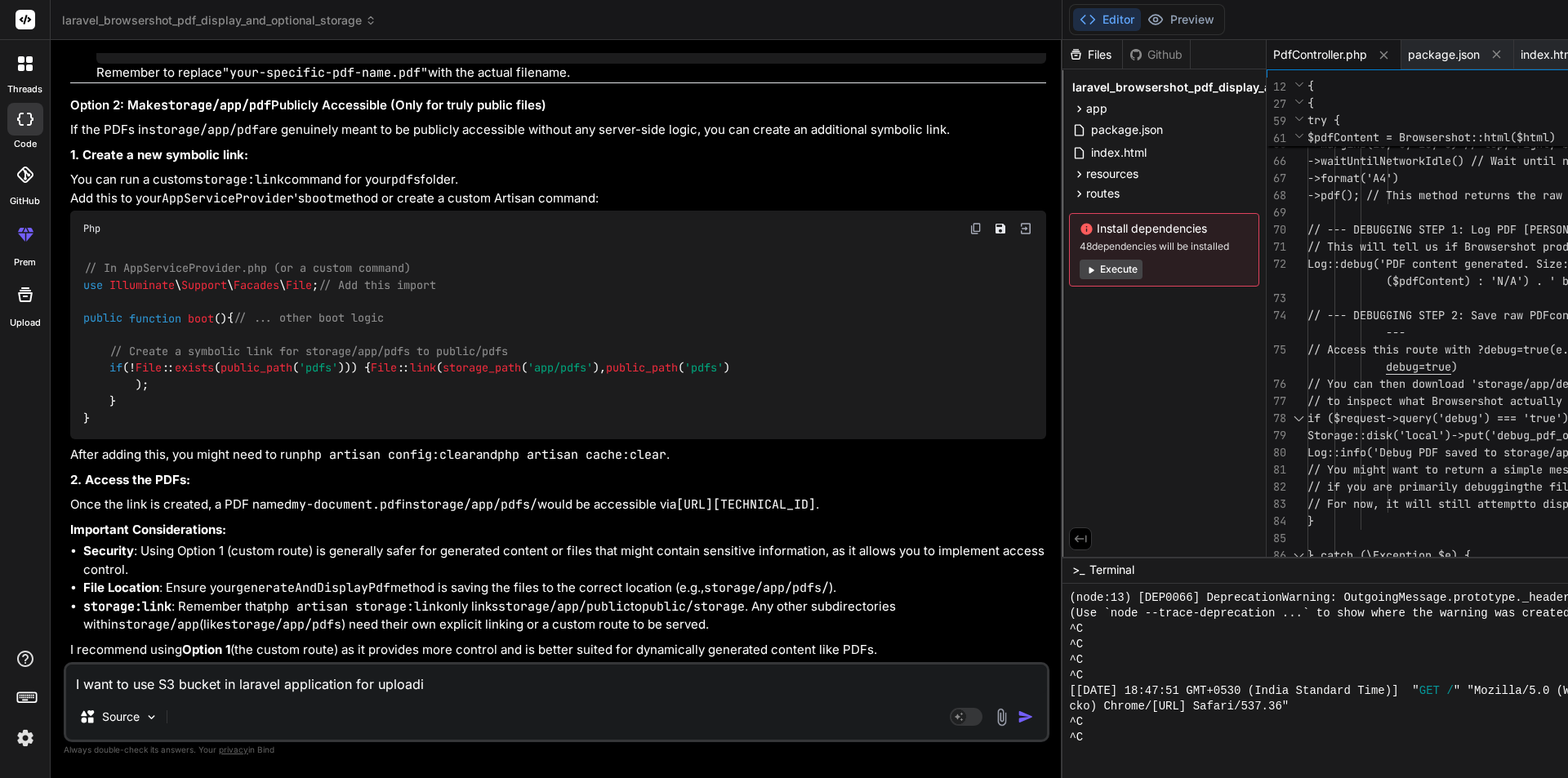
type textarea "x"
type textarea "I want to use S3 bucket in laravel application for uploadin"
type textarea "x"
type textarea "I want to use S3 bucket in laravel application for uploadin t"
type textarea "x"
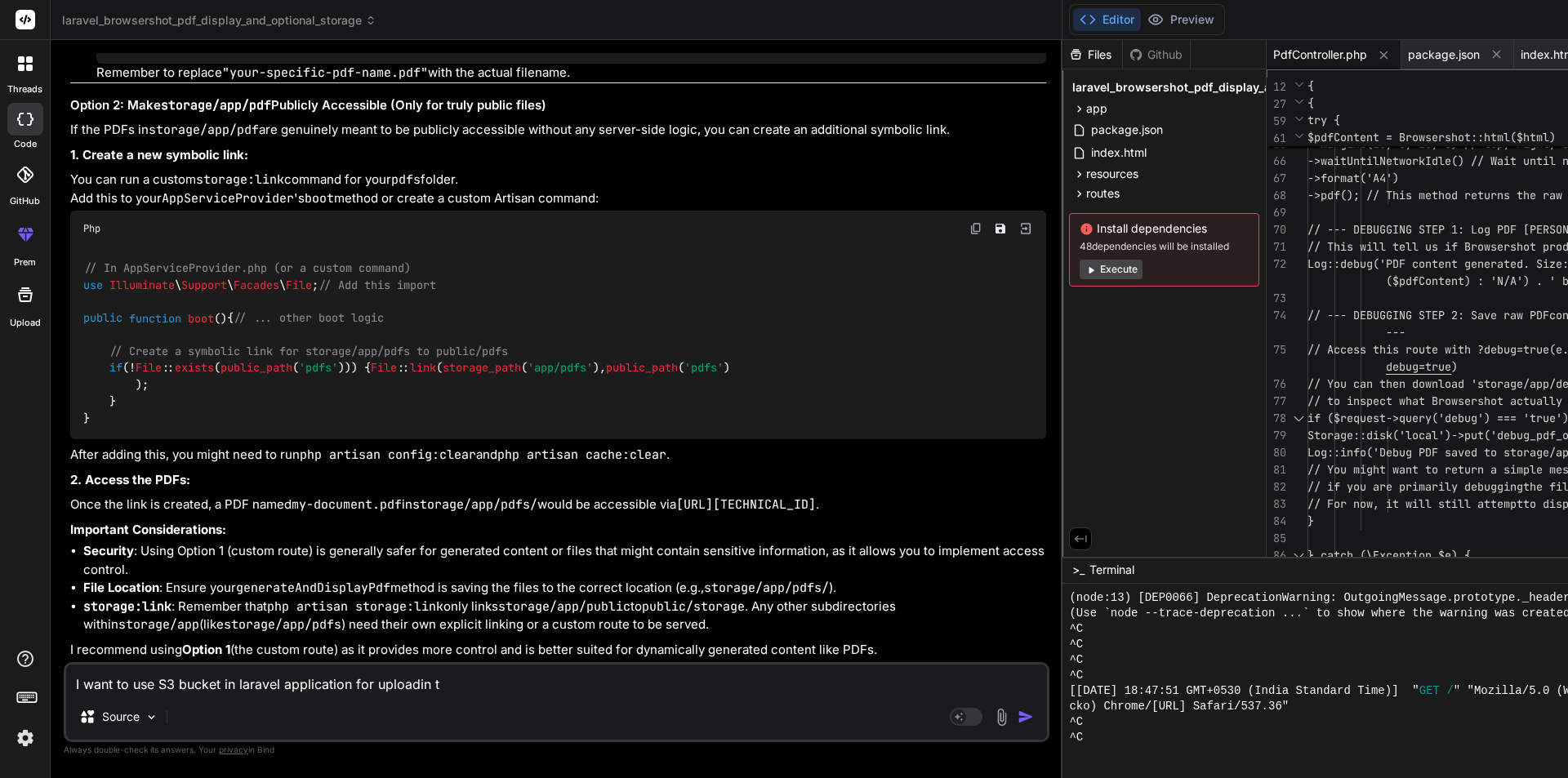
type textarea "I want to use S3 bucket in laravel application for uploadin th"
type textarea "x"
type textarea "I want to use S3 bucket in laravel application for uploadin the"
type textarea "x"
type textarea "I want to use S3 bucket in laravel application for uploadin the"
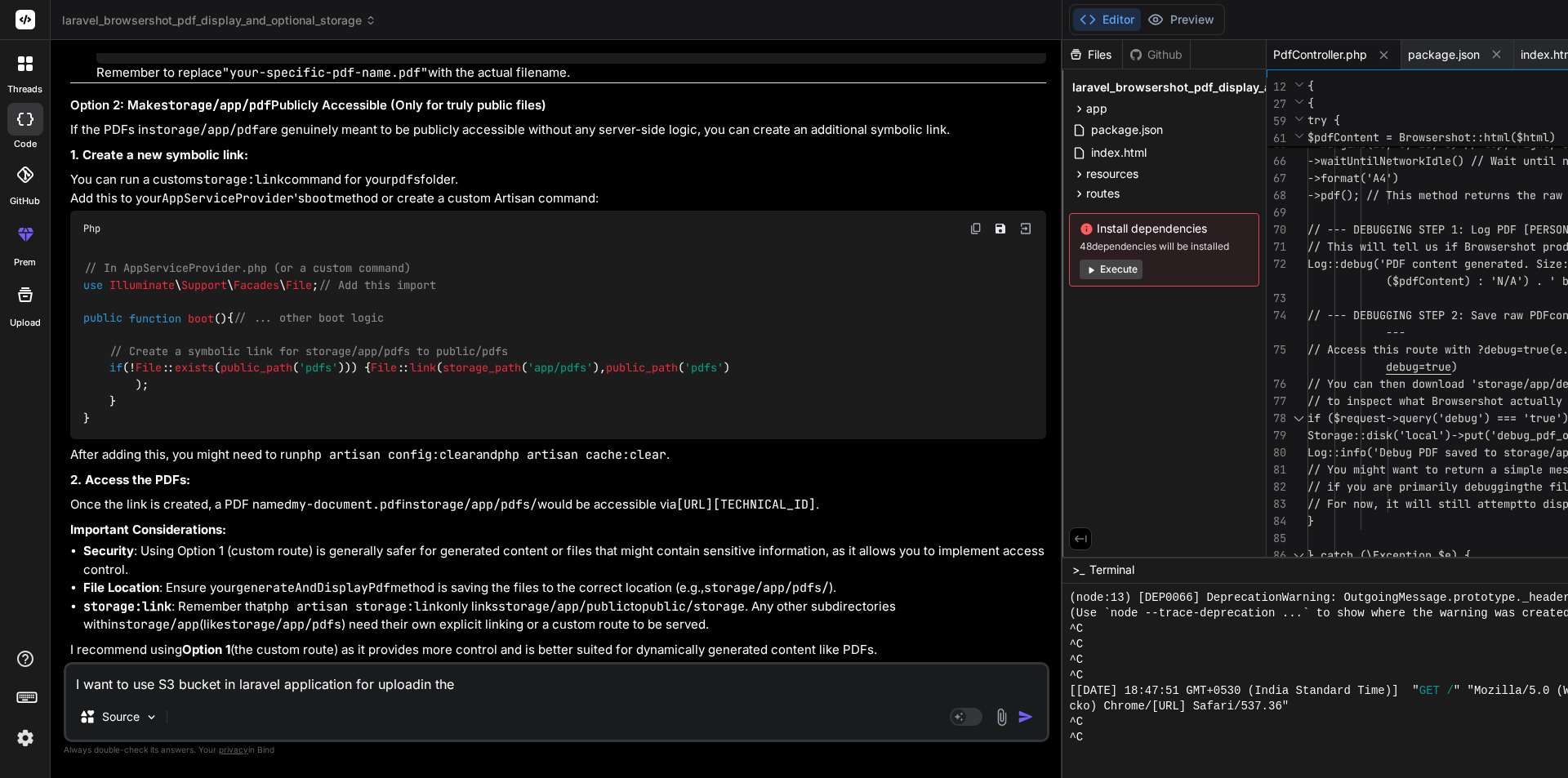
type textarea "x"
type textarea "I want to use S3 bucket in laravel application for uploadin the f"
type textarea "x"
type textarea "I want to use S3 bucket in laravel application for uploadin the fi"
type textarea "x"
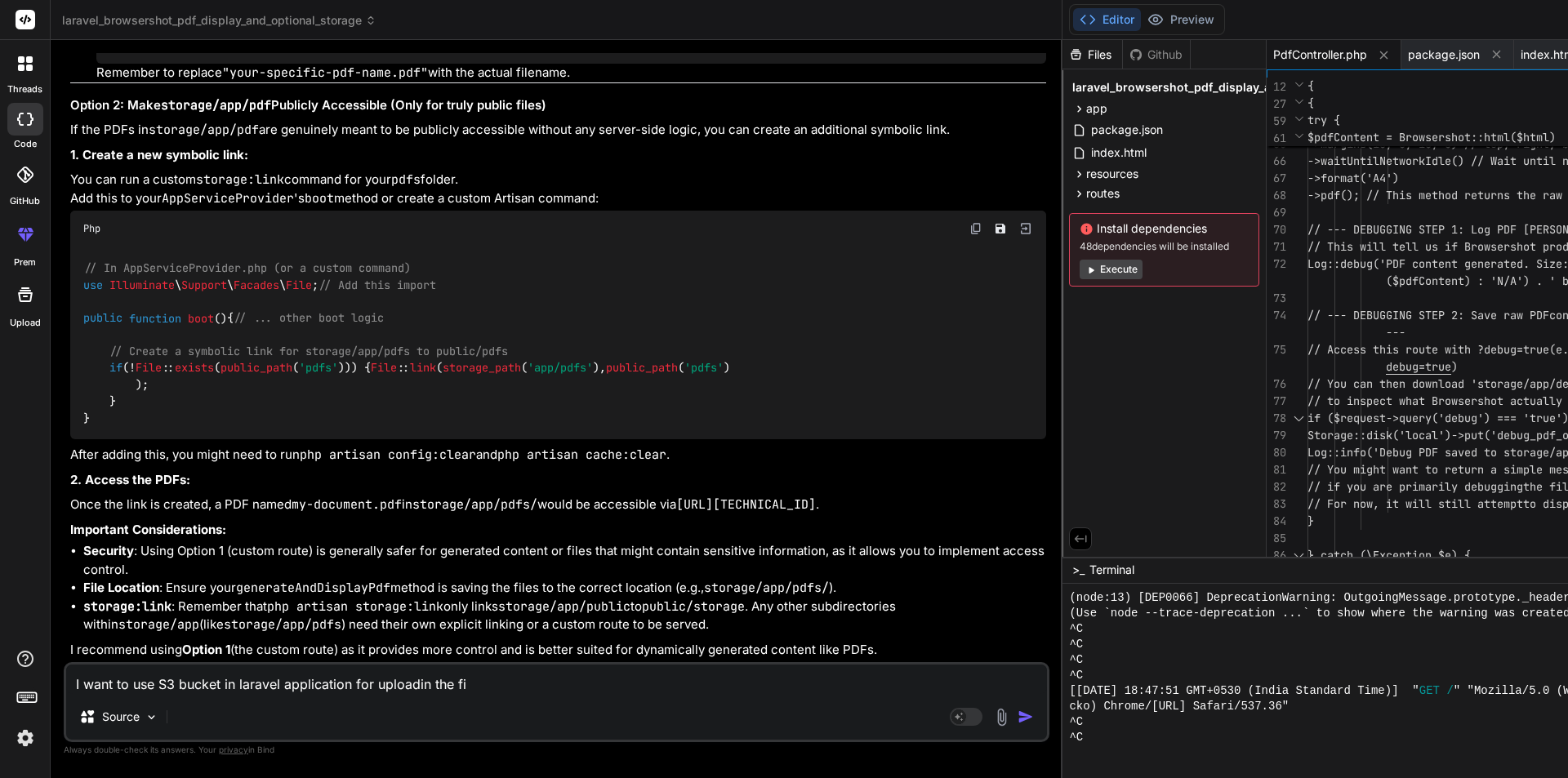
type textarea "I want to use S3 bucket in laravel application for uploadin the fil"
type textarea "x"
type textarea "I want to use S3 bucket in laravel application for uploadin the file"
type textarea "x"
type textarea "I want to use S3 bucket in laravel application for uploadin the files"
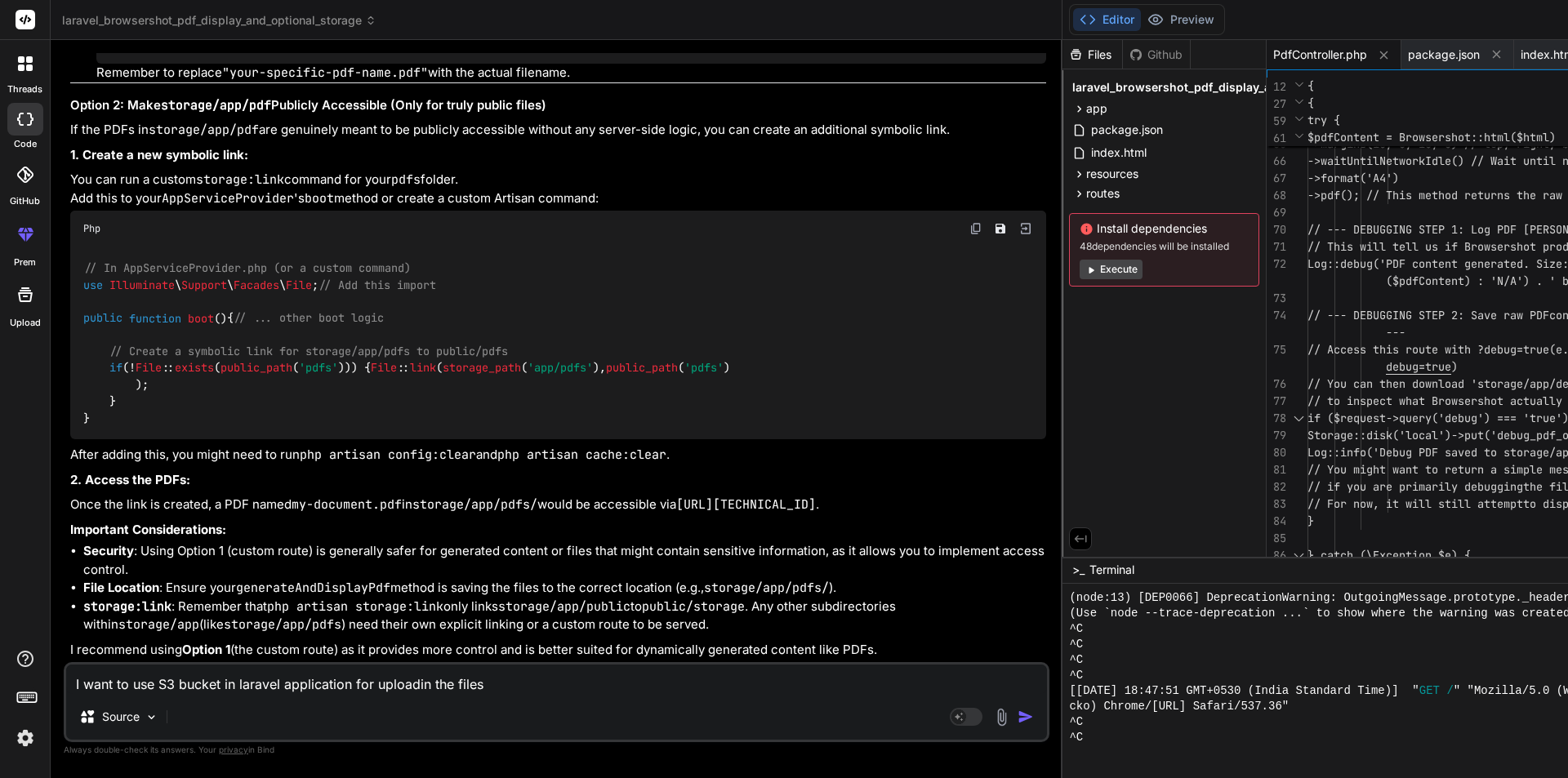
type textarea "x"
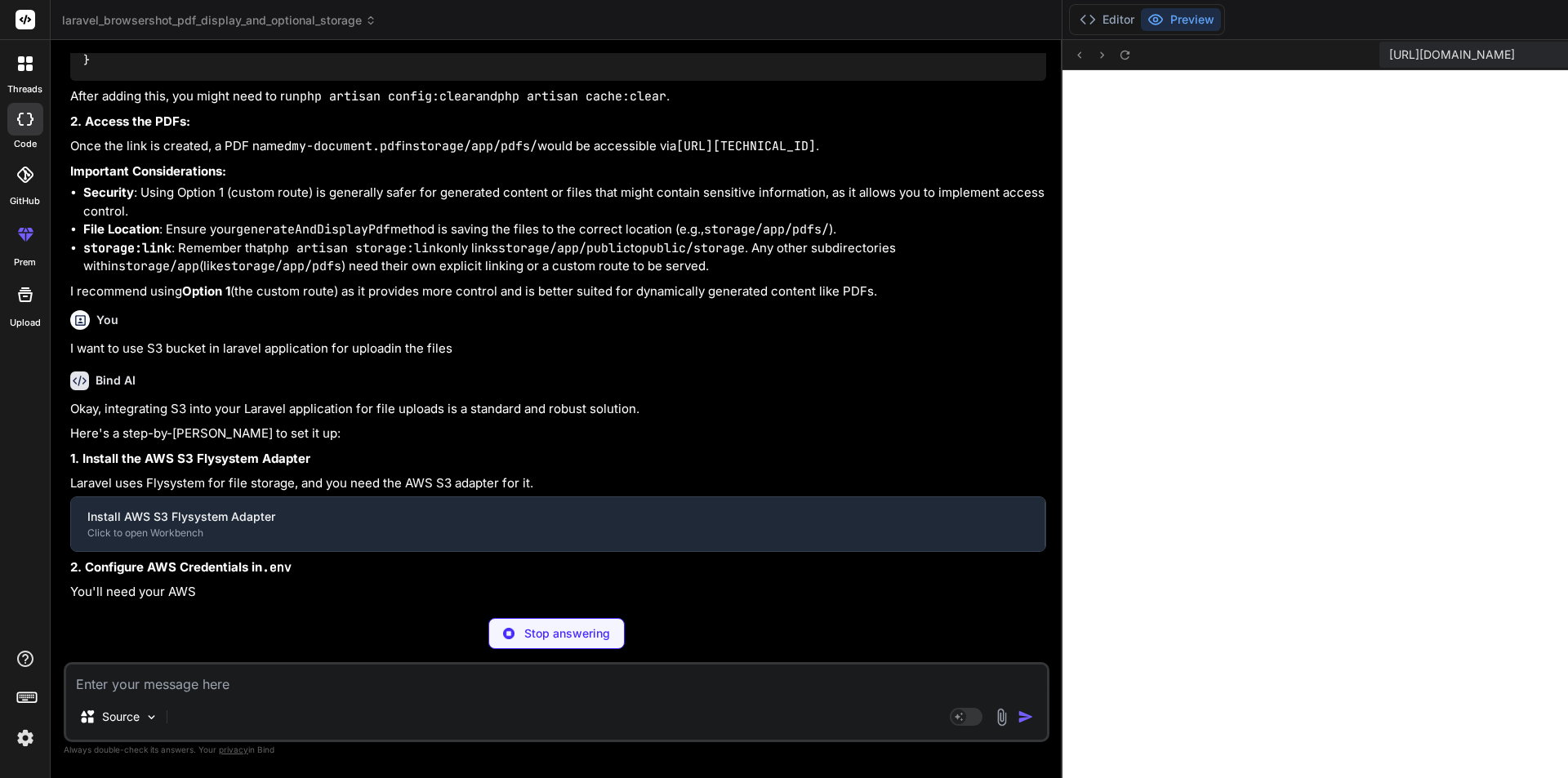
scroll to position [900, 0]
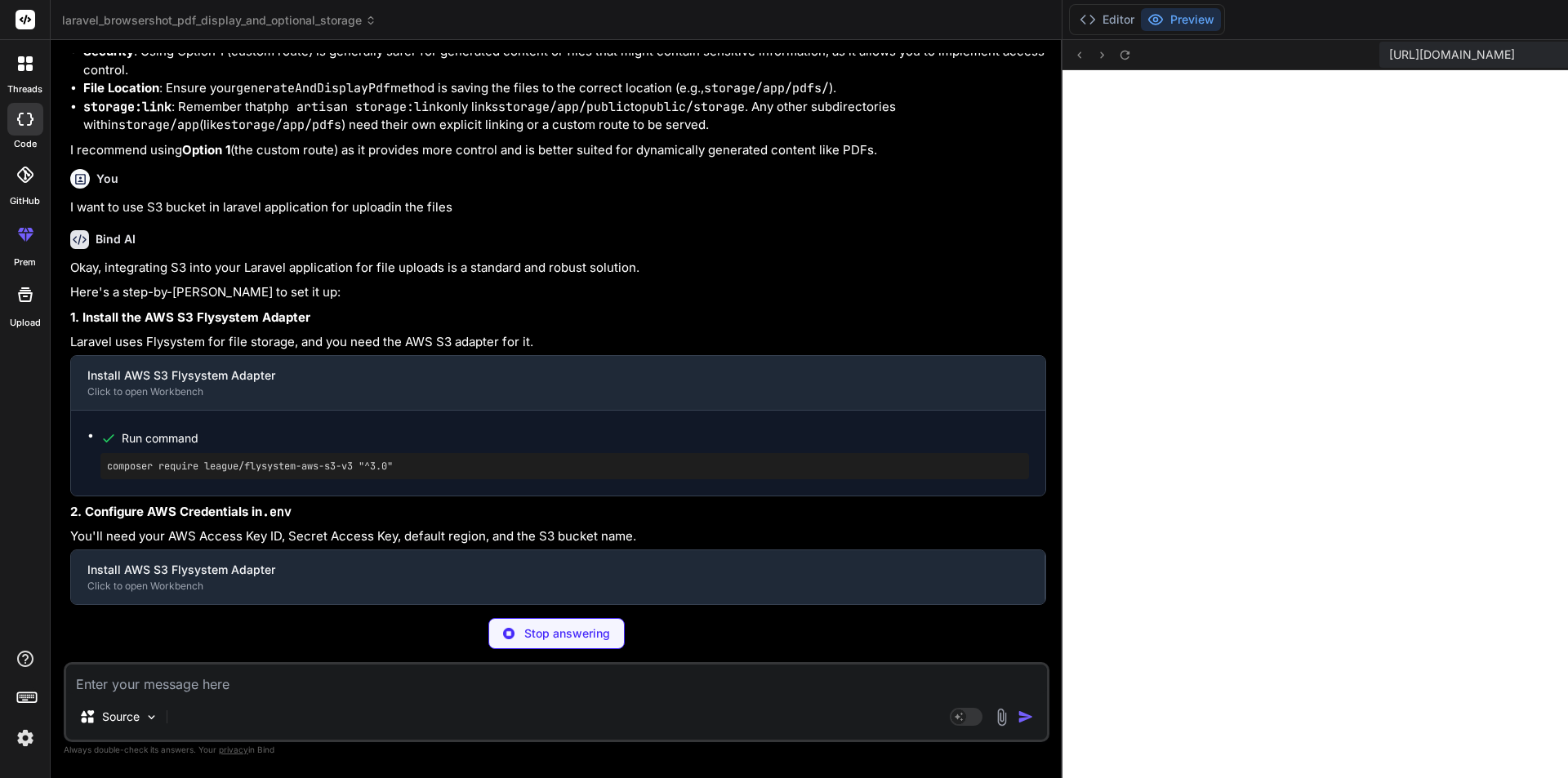
type textarea "x"
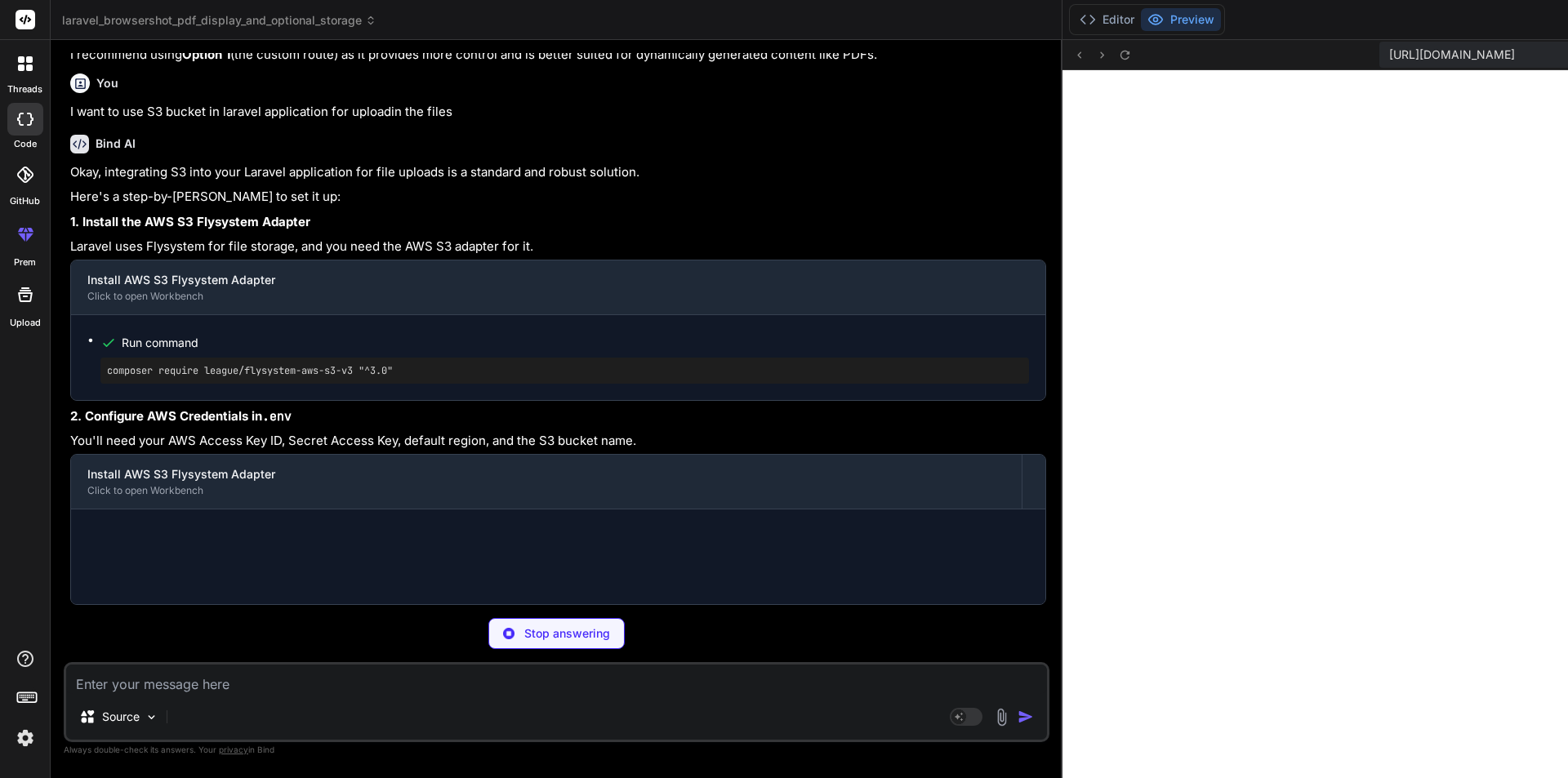
type textarea "# ... other .env variables ... AWS_ACCESS_KEY_ID=your_aws_access_key_id AWS_SEC…"
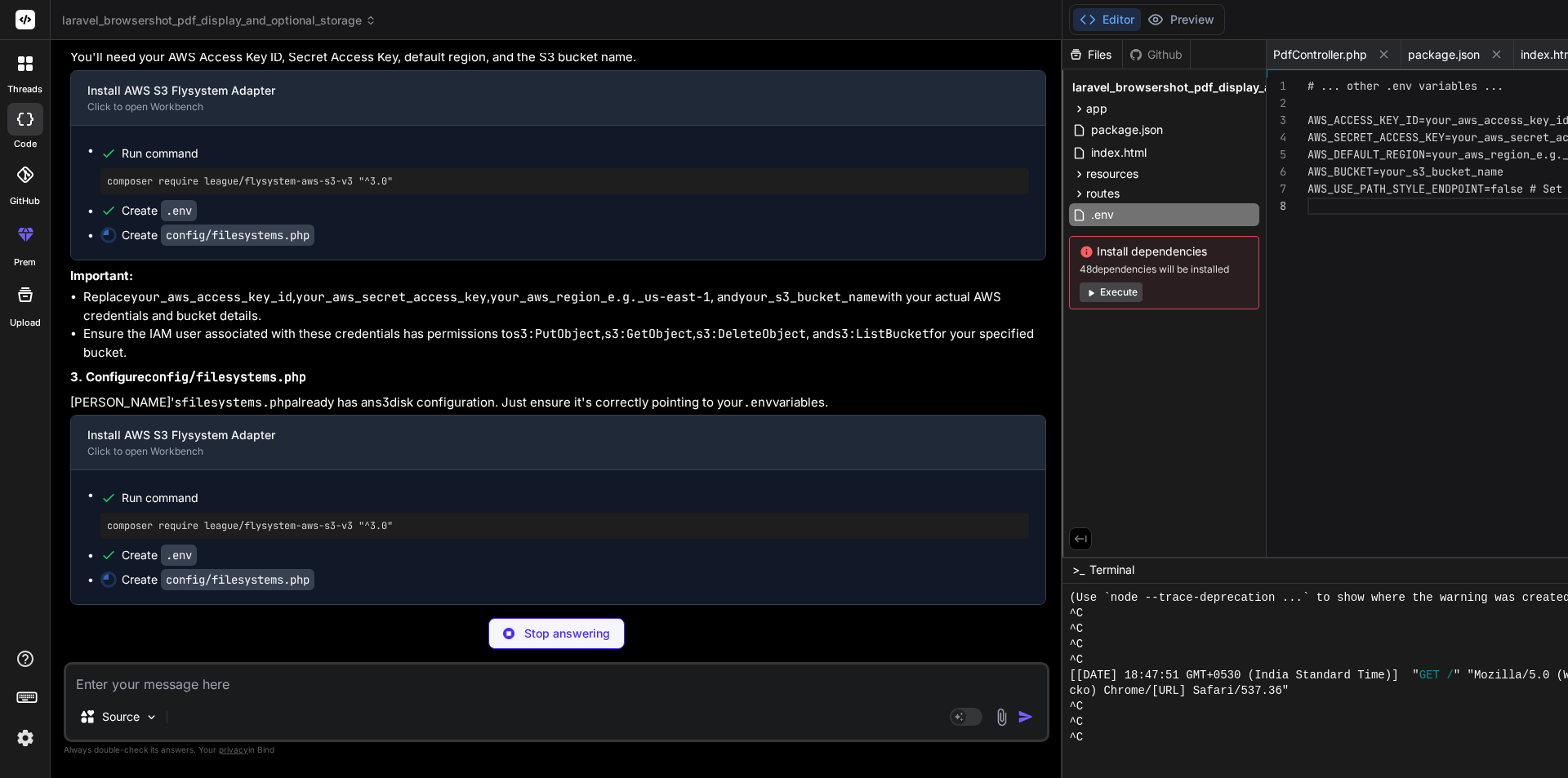
type textarea "x"
type textarea "| */ 'links' => [ public_path('storage') => storage_path('app/public'), ], ];"
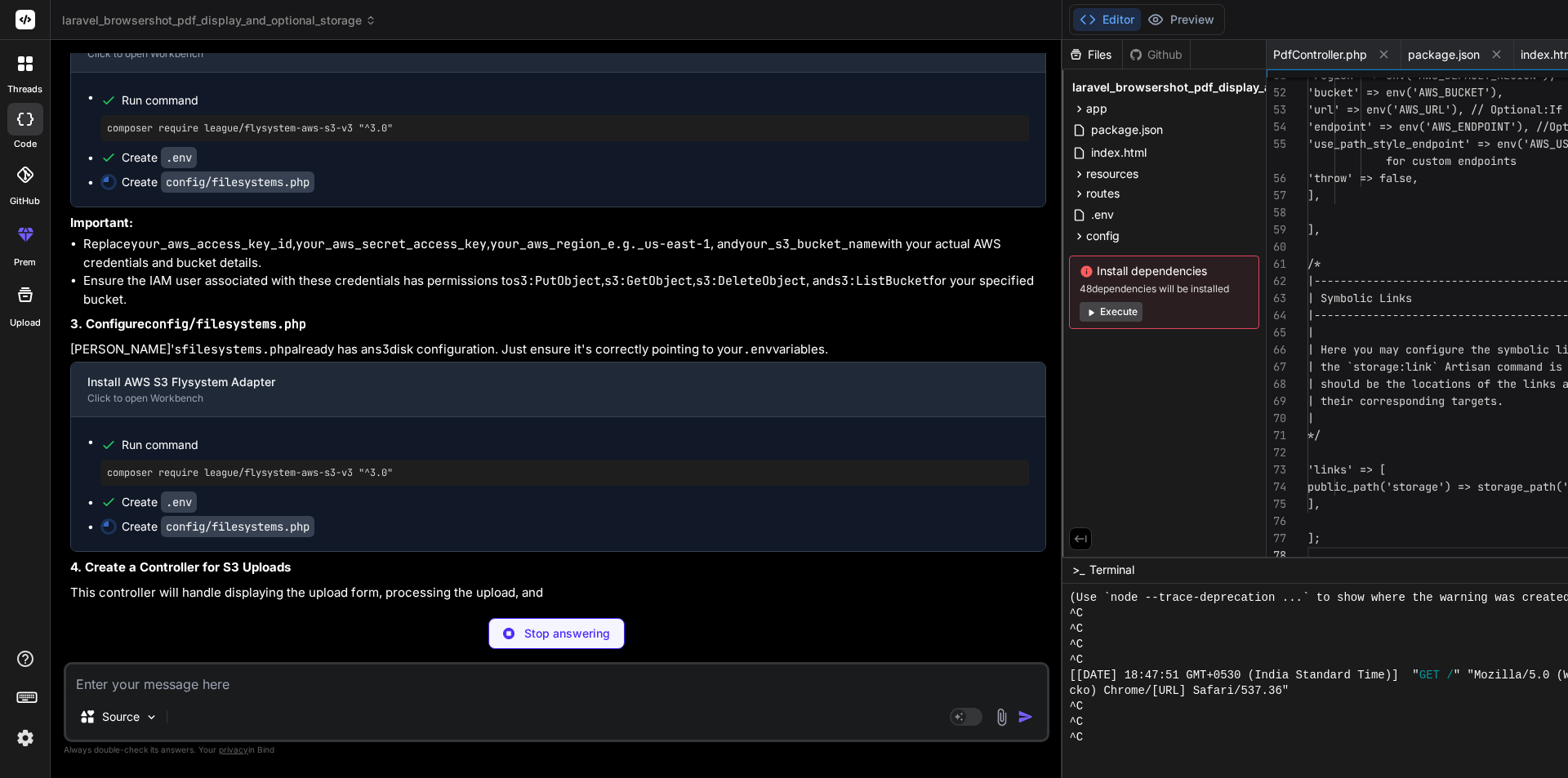
scroll to position [0, 113]
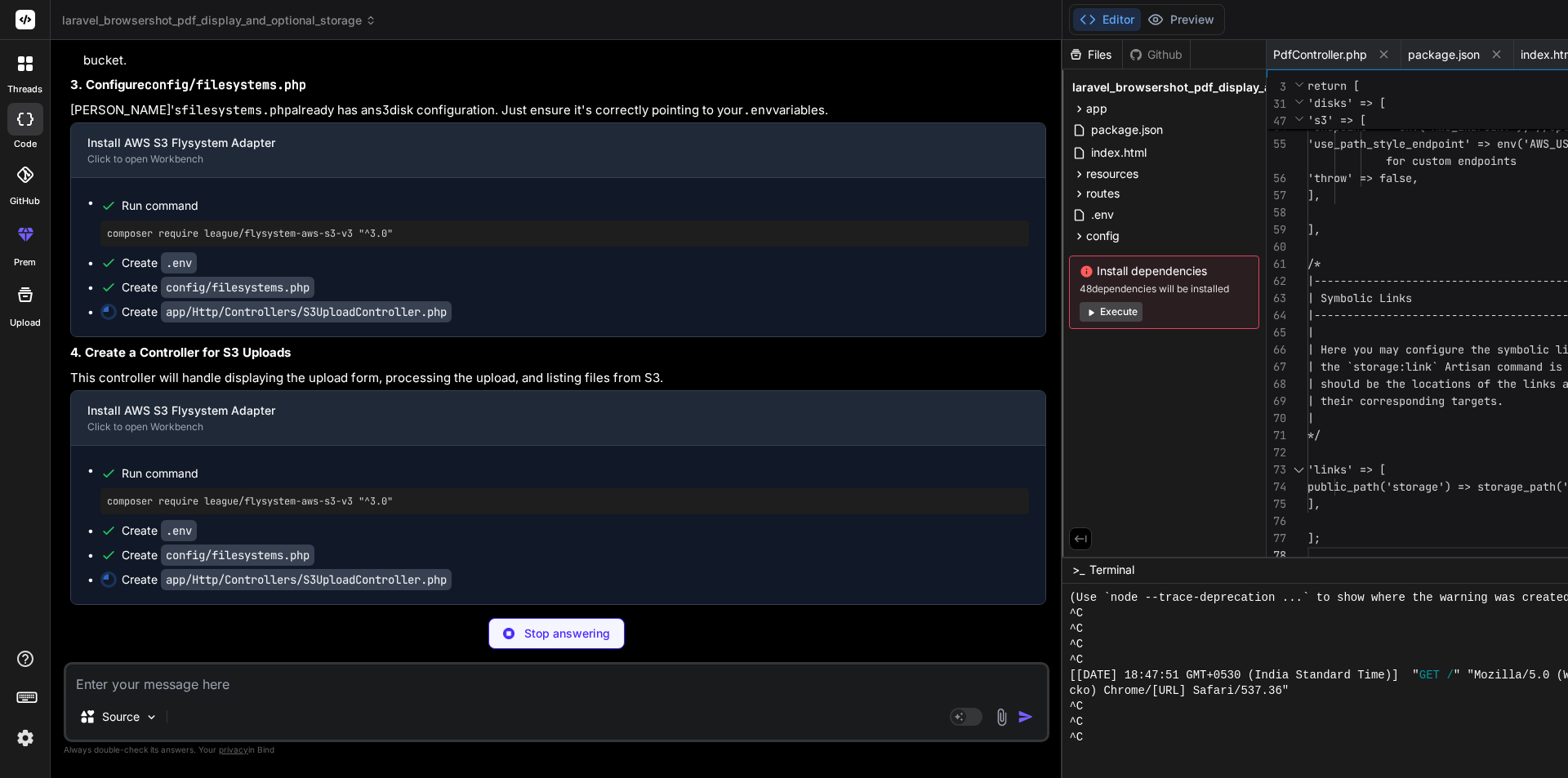
type textarea "x"
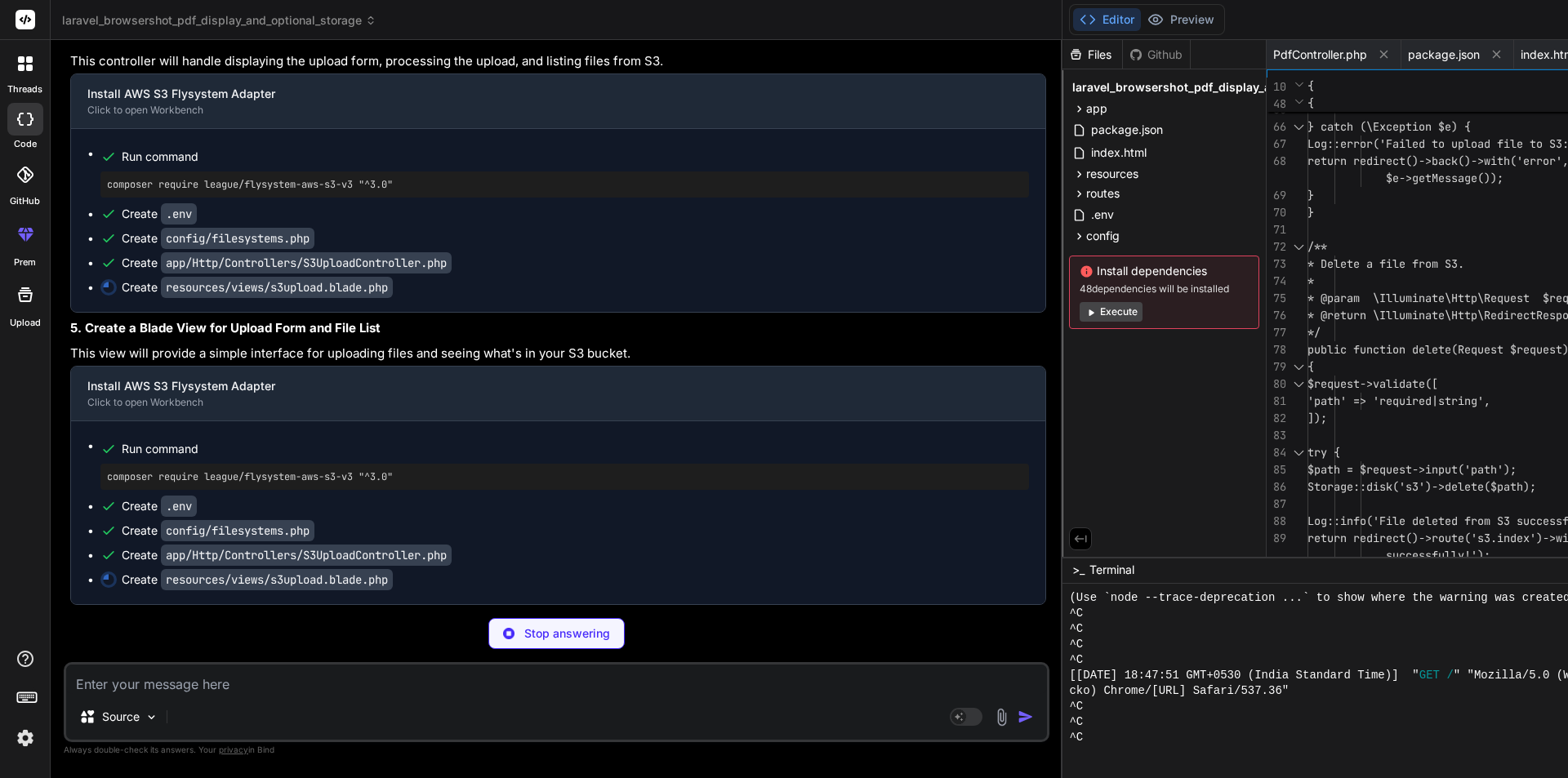
scroll to position [17258, 0]
type textarea "x"
type textarea "</li> @endforeach </ul> @else <p>No files found in the S3 bucket.</p> @endif </…"
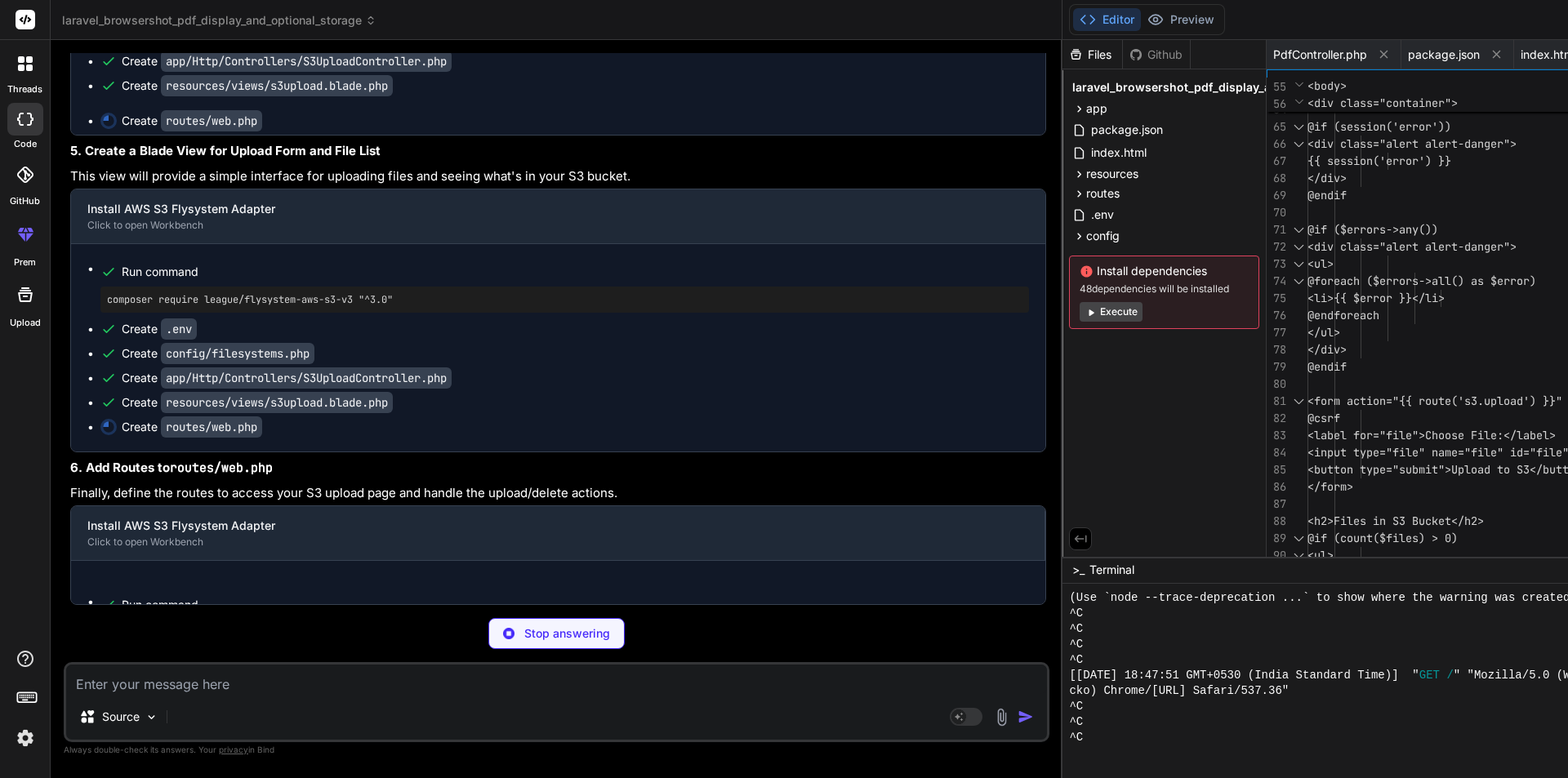
scroll to position [17422, 0]
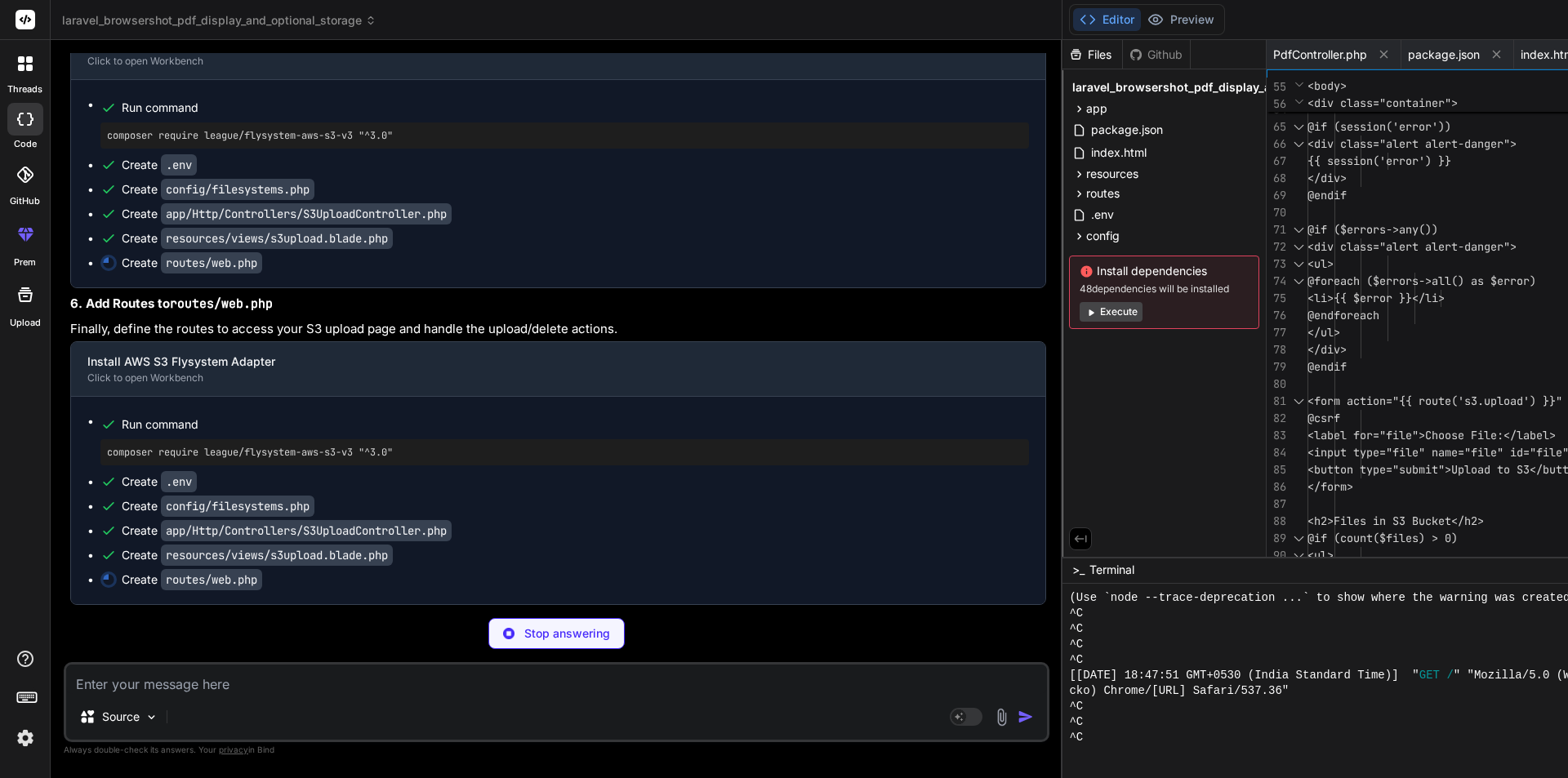
type textarea "x"
type textarea "Route::get('/s3-upload', [S3UploadController::class, 'index'])->name('s3.index'…"
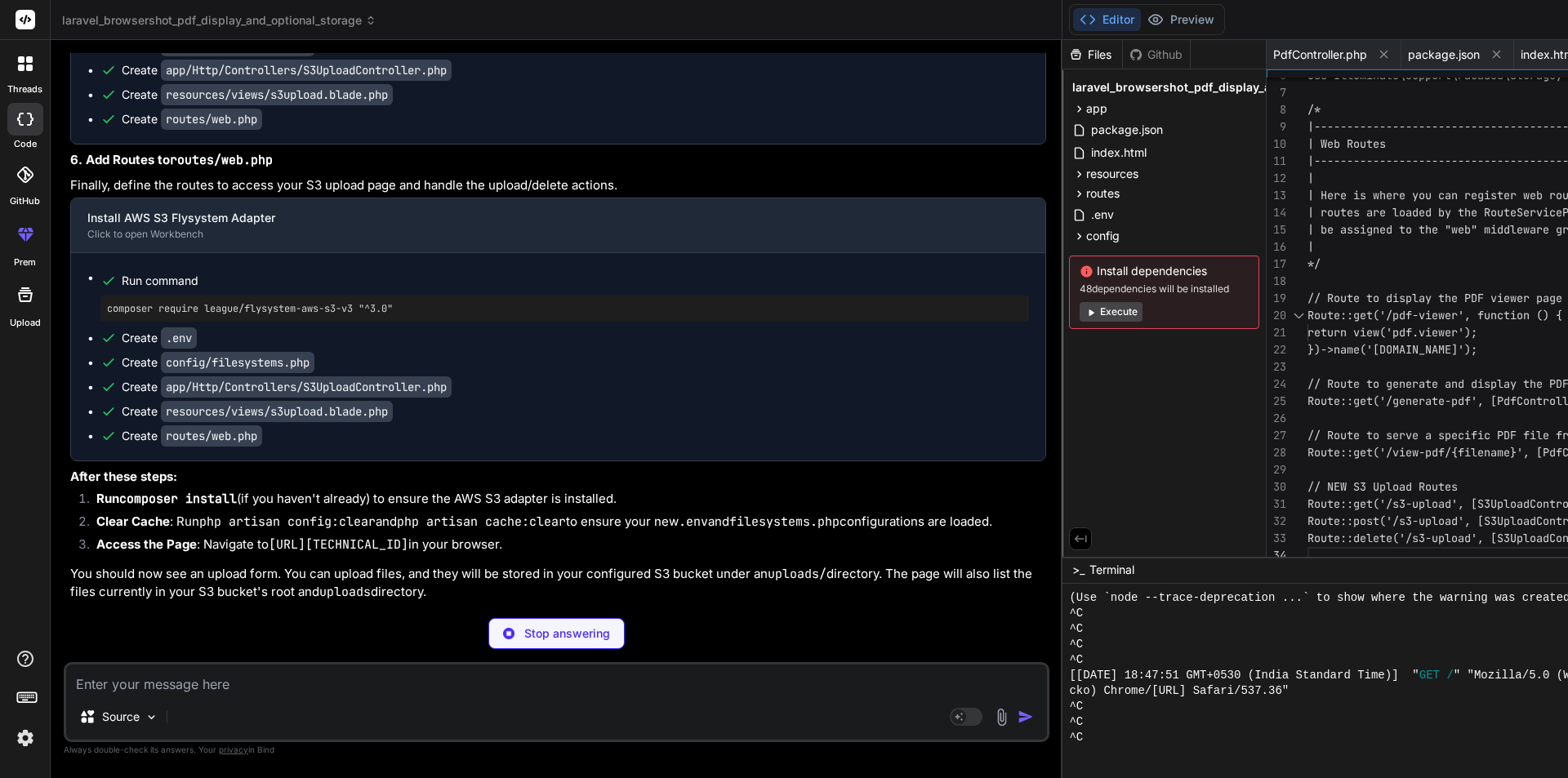
type textarea "x"
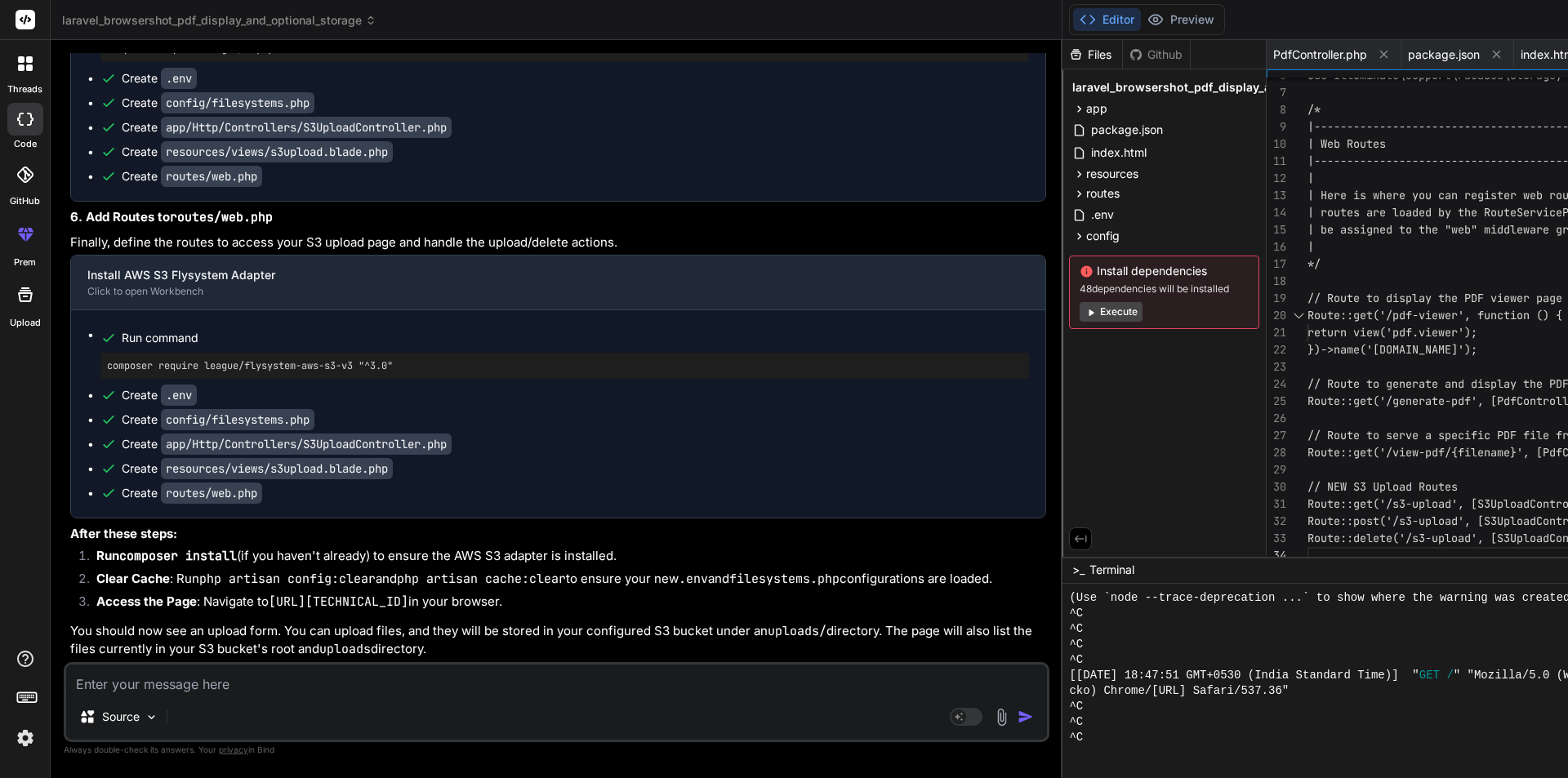
scroll to position [18646, 0]
